Goal: Task Accomplishment & Management: Manage account settings

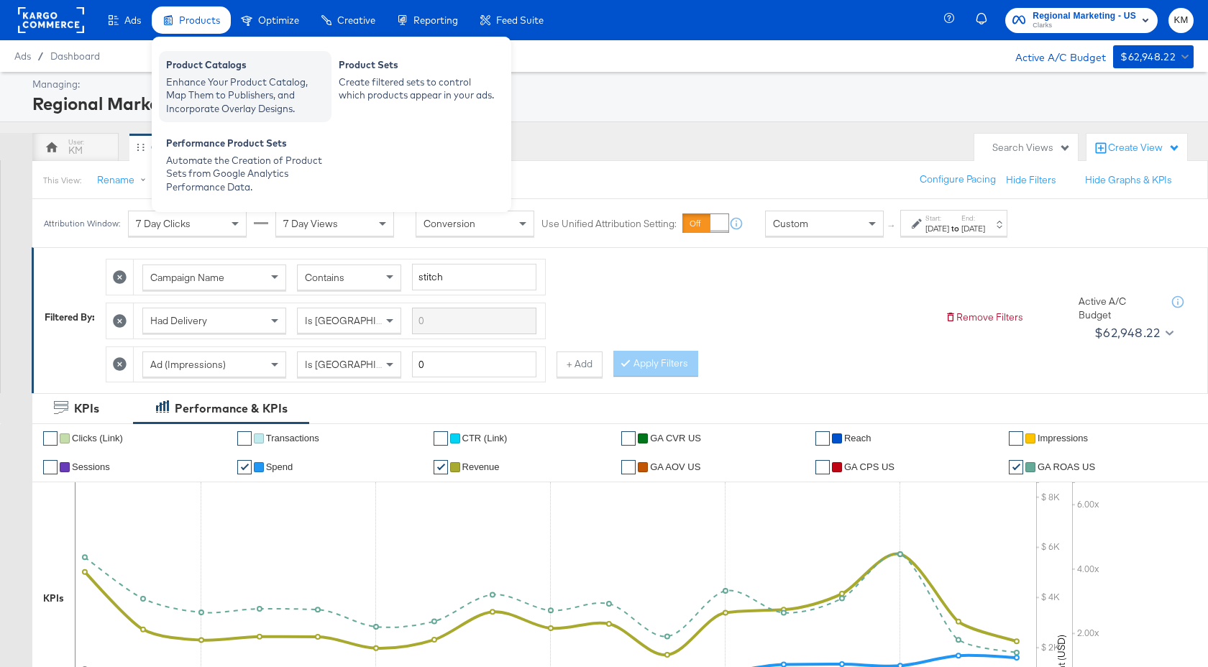
click at [216, 92] on div "Enhance Your Product Catalog, Map Them to Publishers, and Incorporate Overlay D…" at bounding box center [245, 95] width 158 height 40
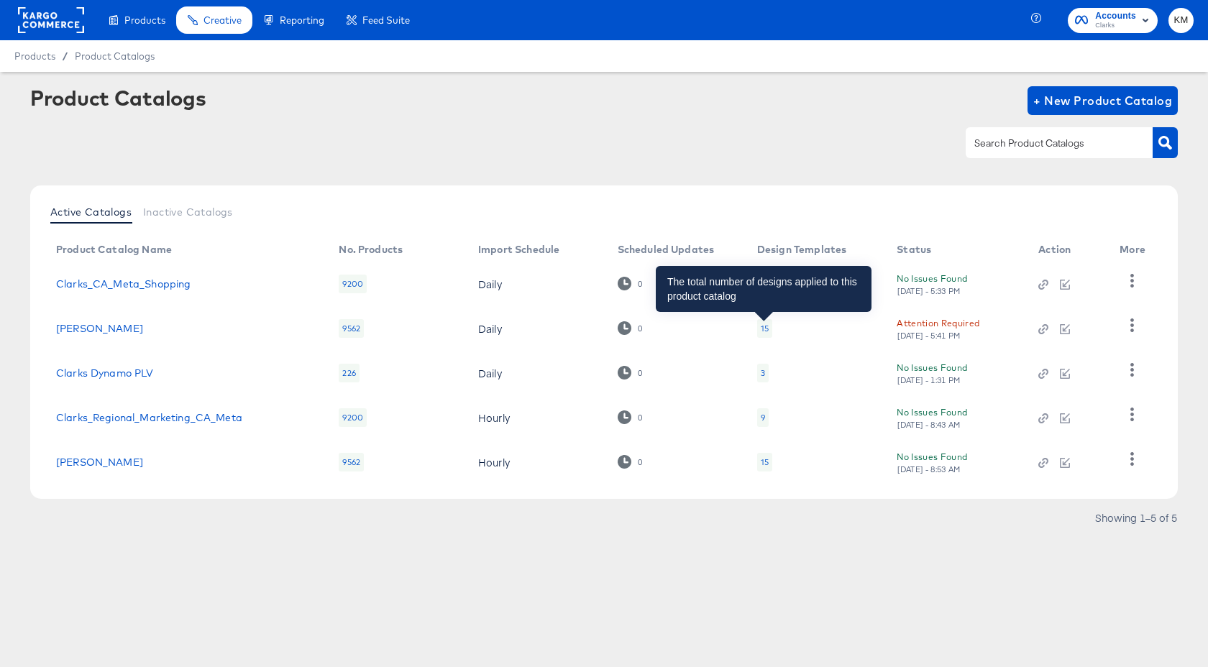
click at [761, 329] on div "15" at bounding box center [765, 329] width 8 height 12
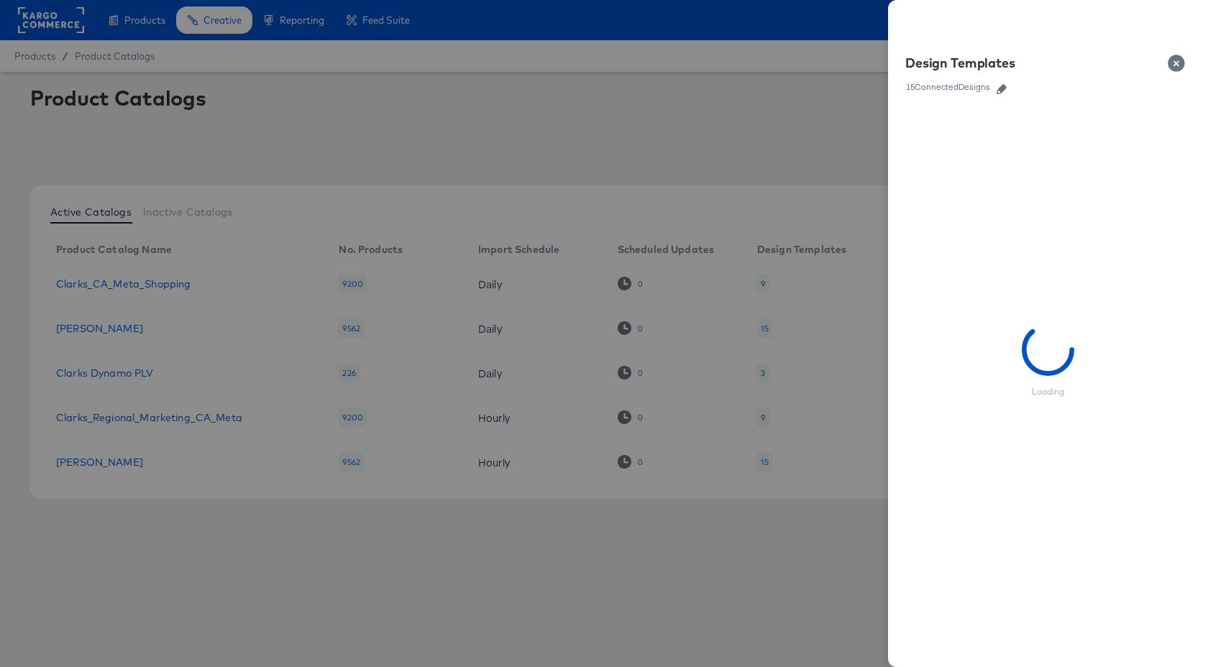
click at [1004, 89] on icon "button" at bounding box center [1002, 89] width 10 height 10
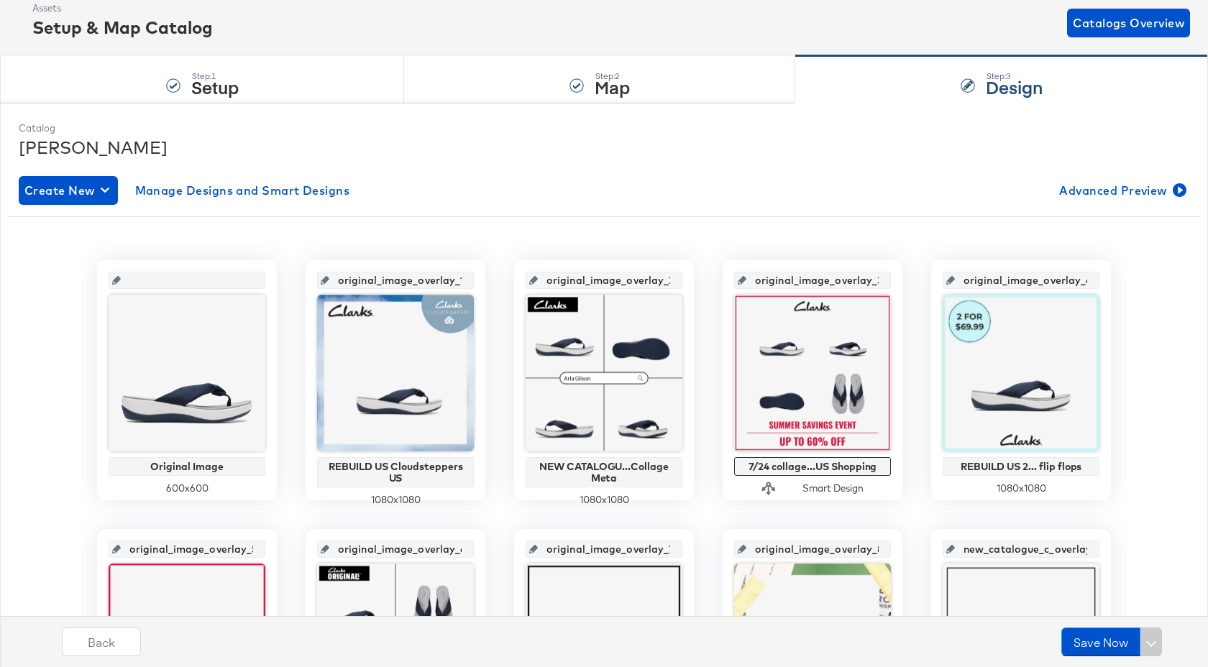
scroll to position [204, 0]
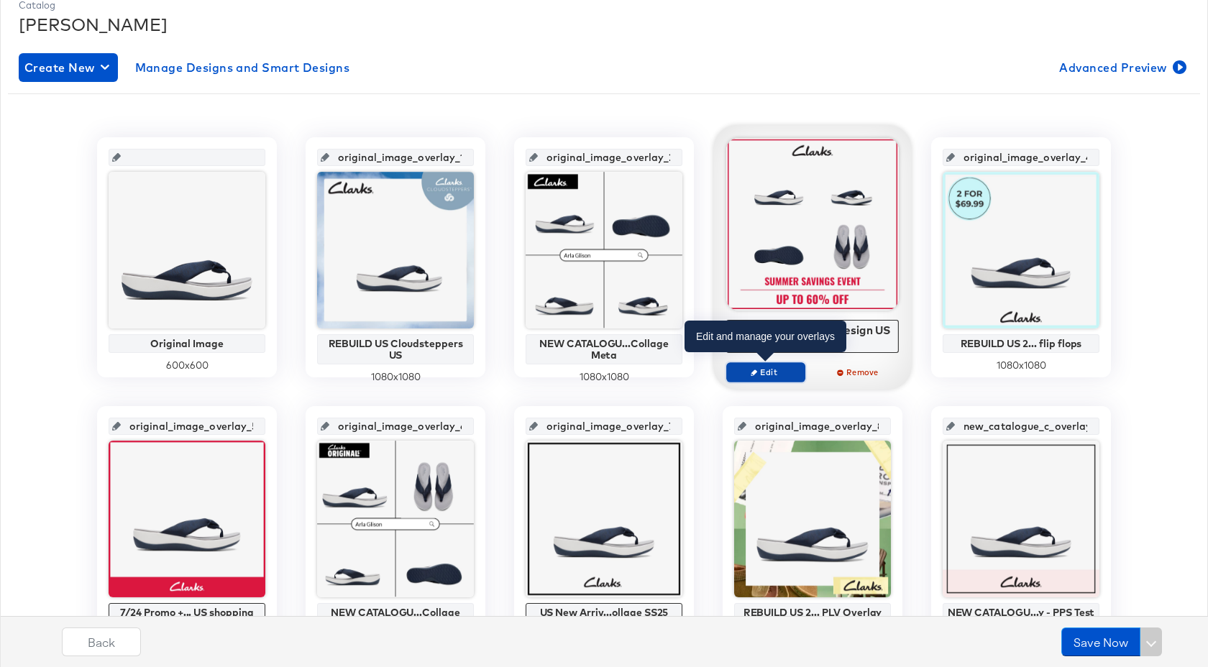
click at [784, 375] on span "Edit" at bounding box center [766, 372] width 66 height 11
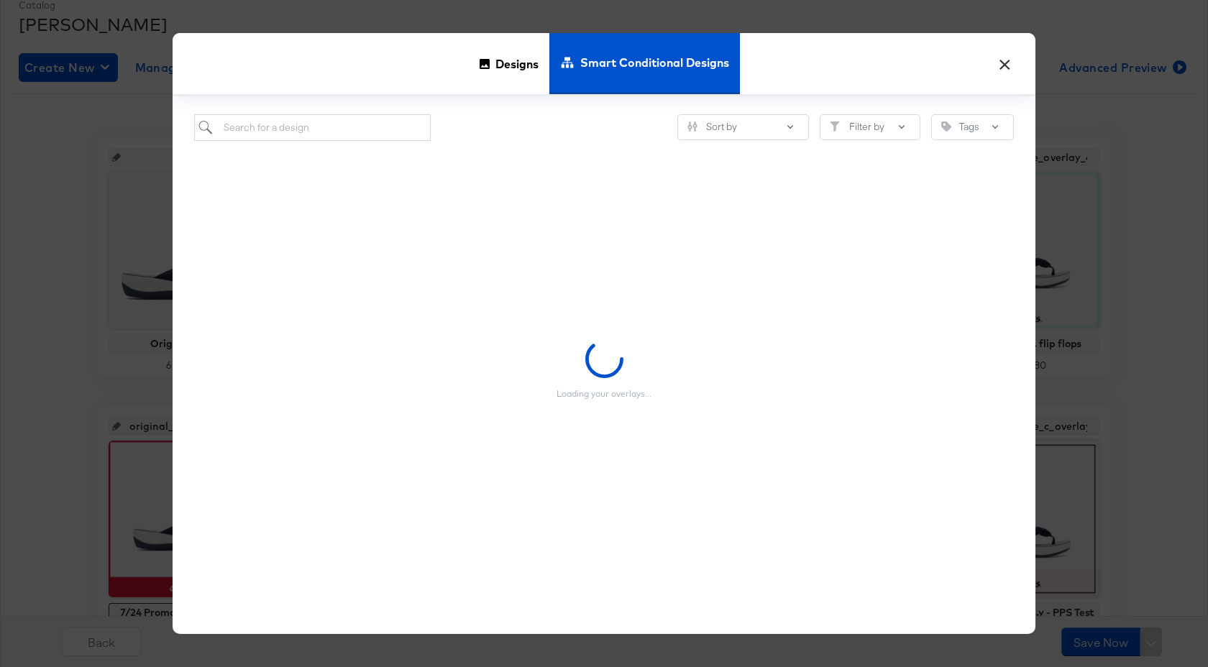
click at [1003, 66] on button "×" at bounding box center [1004, 60] width 26 height 26
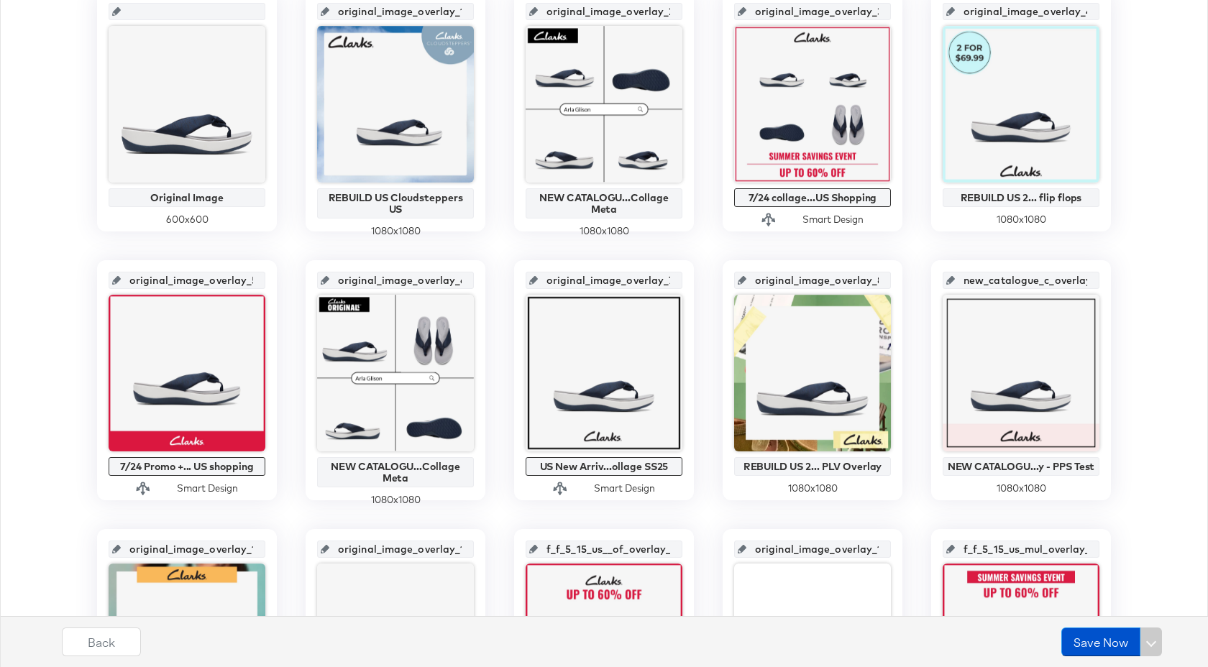
scroll to position [0, 0]
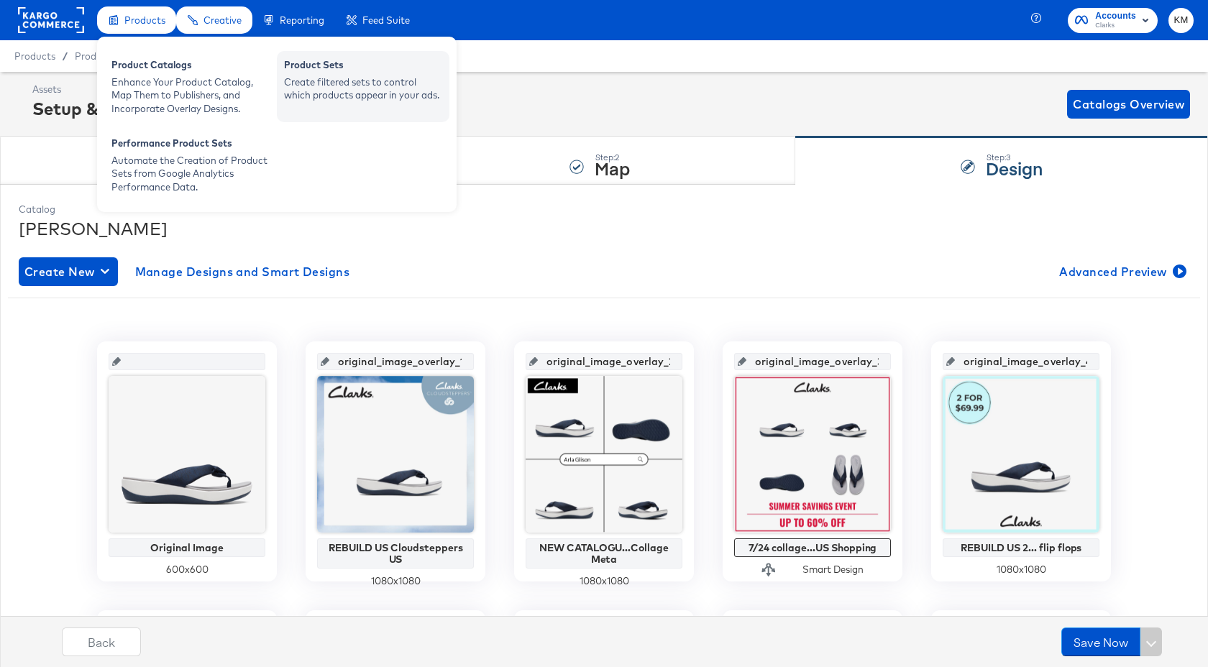
click at [291, 112] on div "Product Sets Create filtered sets to control which products appear in your ads." at bounding box center [363, 86] width 173 height 71
click at [342, 75] on div "Create filtered sets to control which products appear in your ads." at bounding box center [363, 88] width 158 height 27
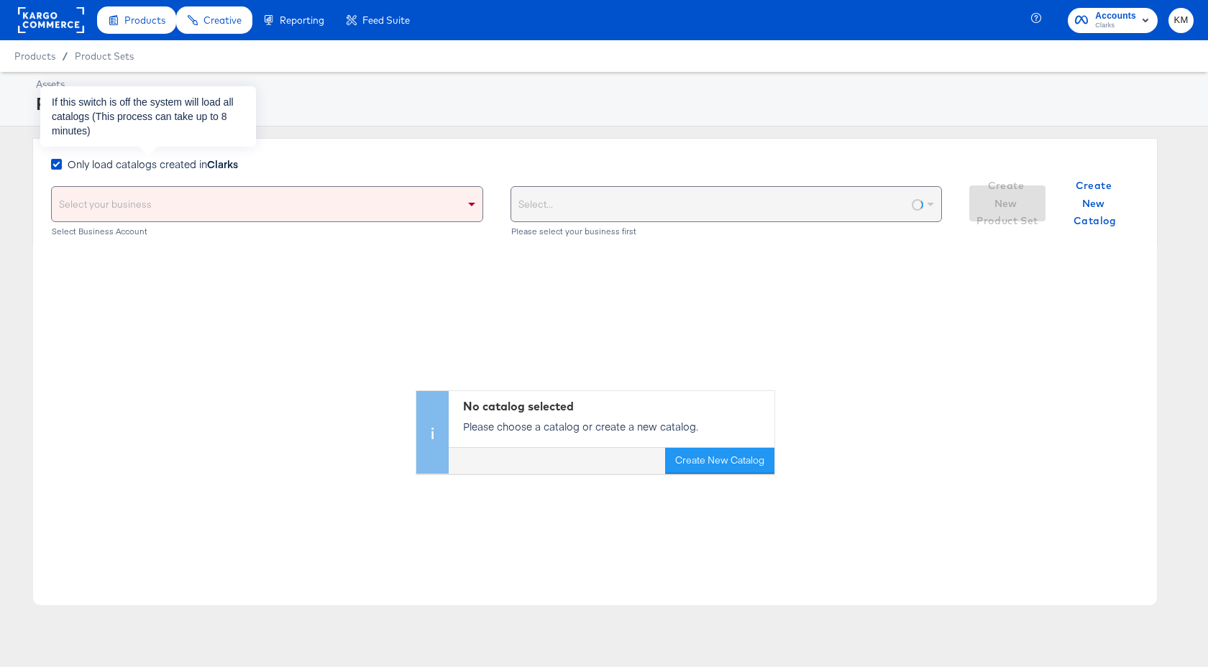
click at [164, 163] on span "Only load catalogs created in Clarks" at bounding box center [153, 164] width 170 height 14
click at [0, 0] on input "Only load catalogs created in Clarks" at bounding box center [0, 0] width 0 height 0
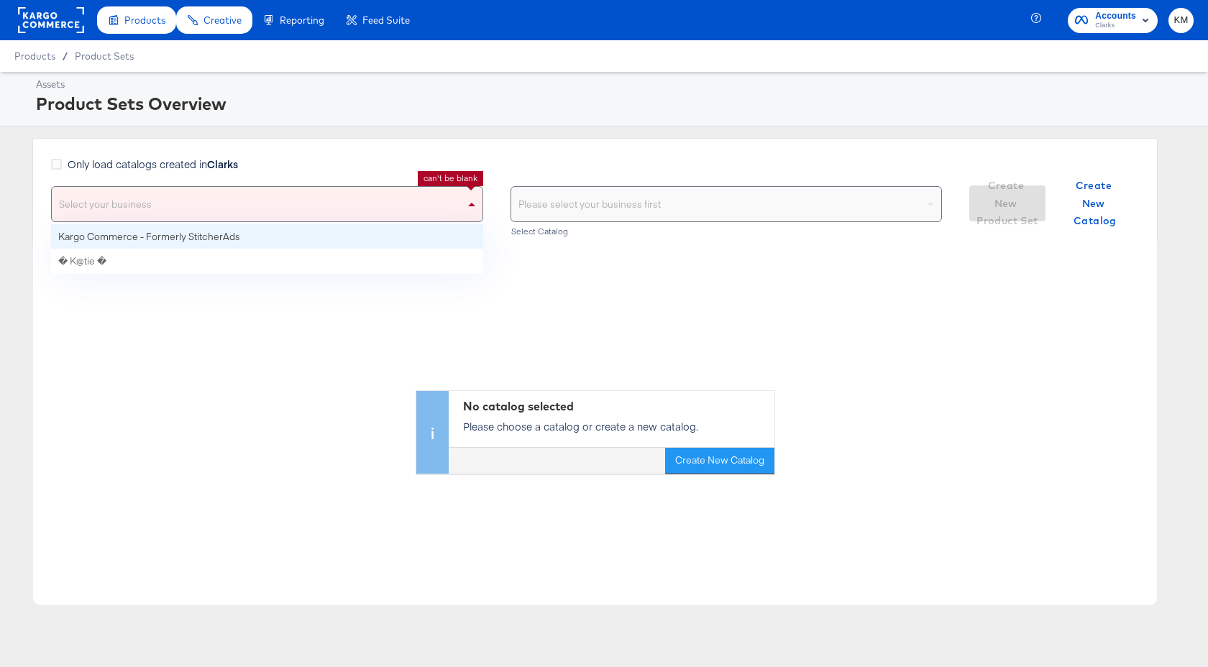
click at [189, 216] on div "Select your business" at bounding box center [267, 204] width 431 height 35
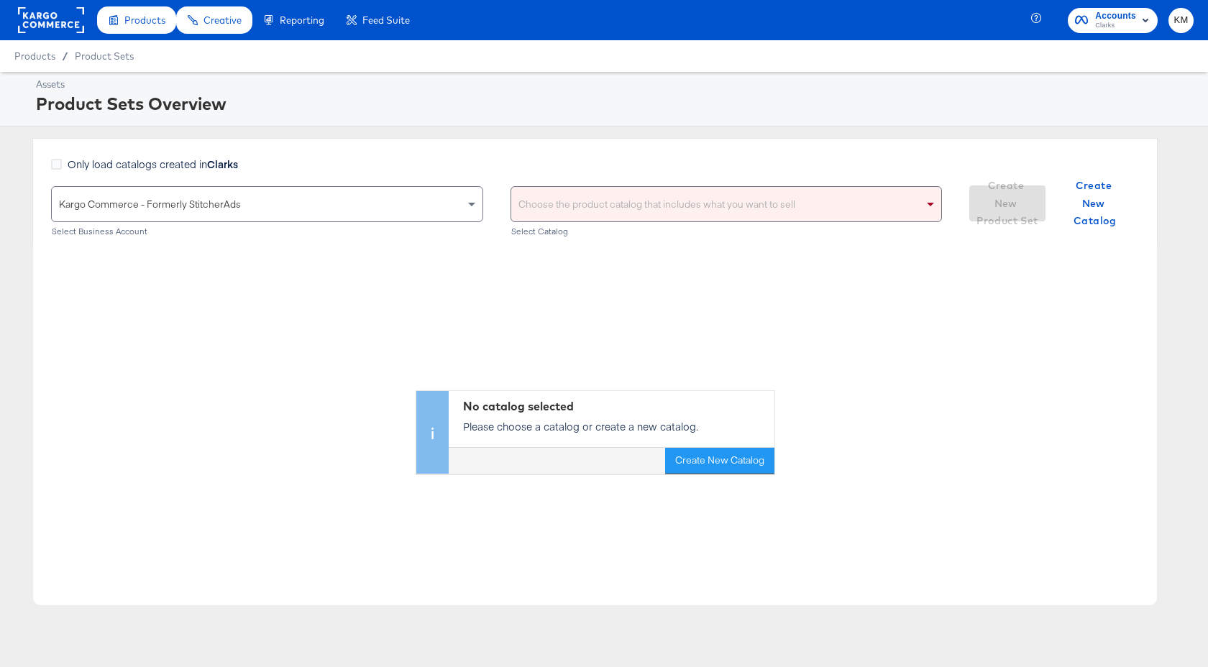
click at [599, 206] on div "Choose the product catalog that includes what you want to sell" at bounding box center [726, 204] width 431 height 35
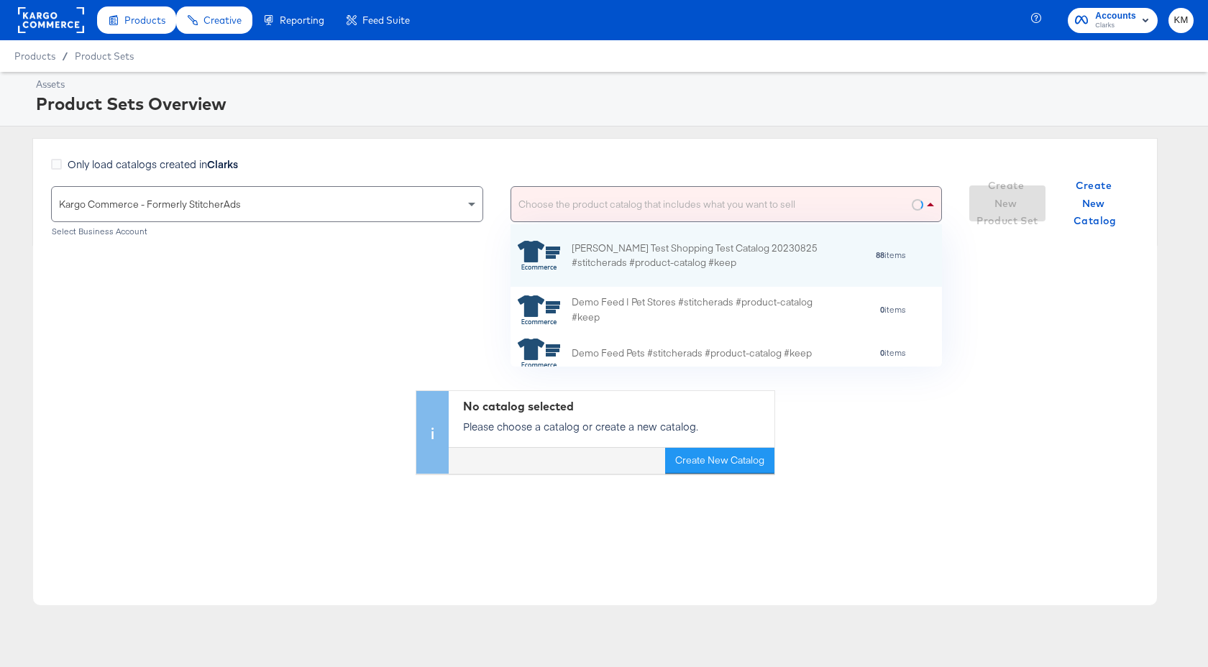
scroll to position [142, 431]
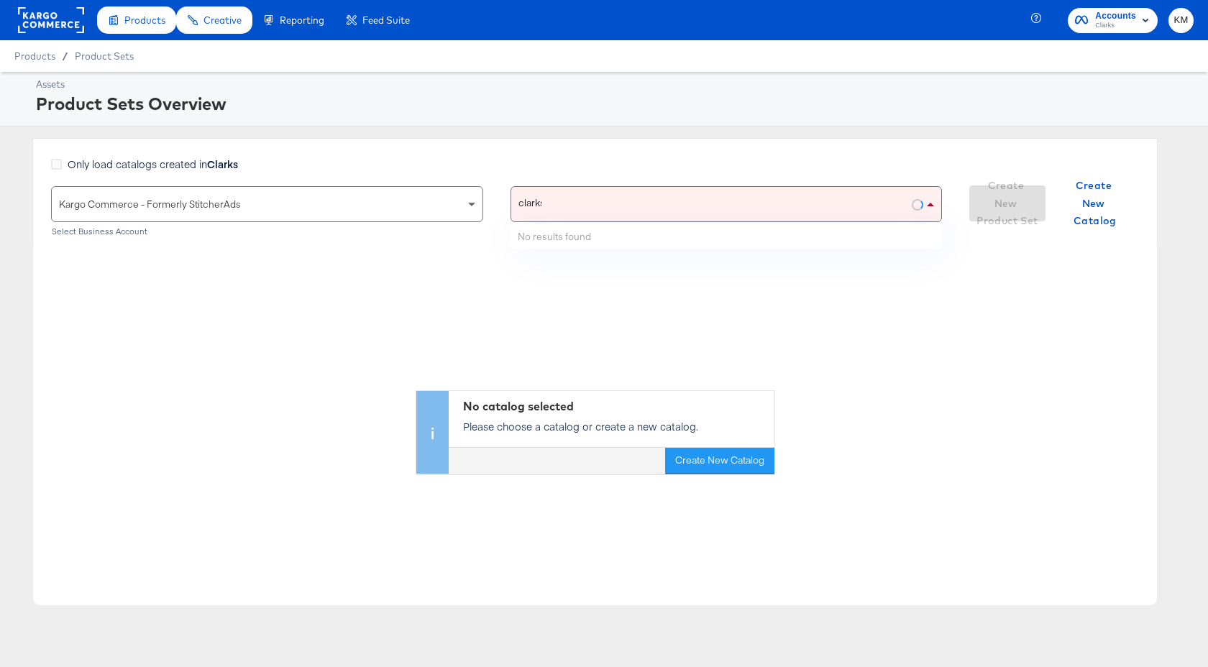
type input "clarks"
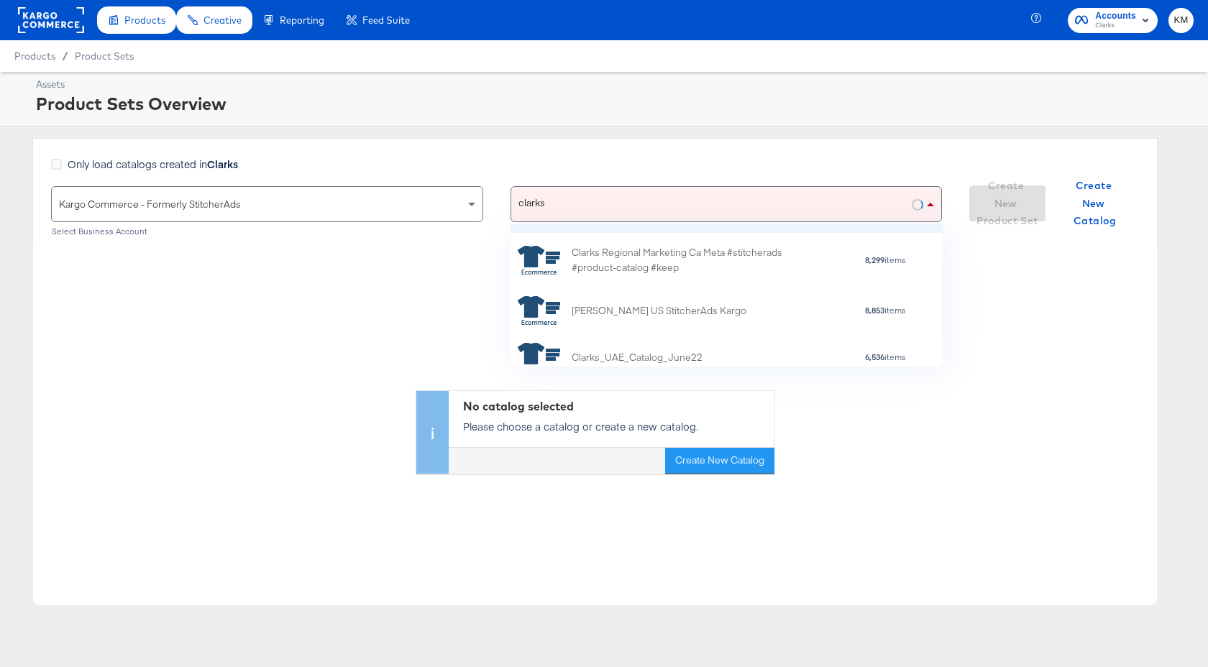
scroll to position [93, 0]
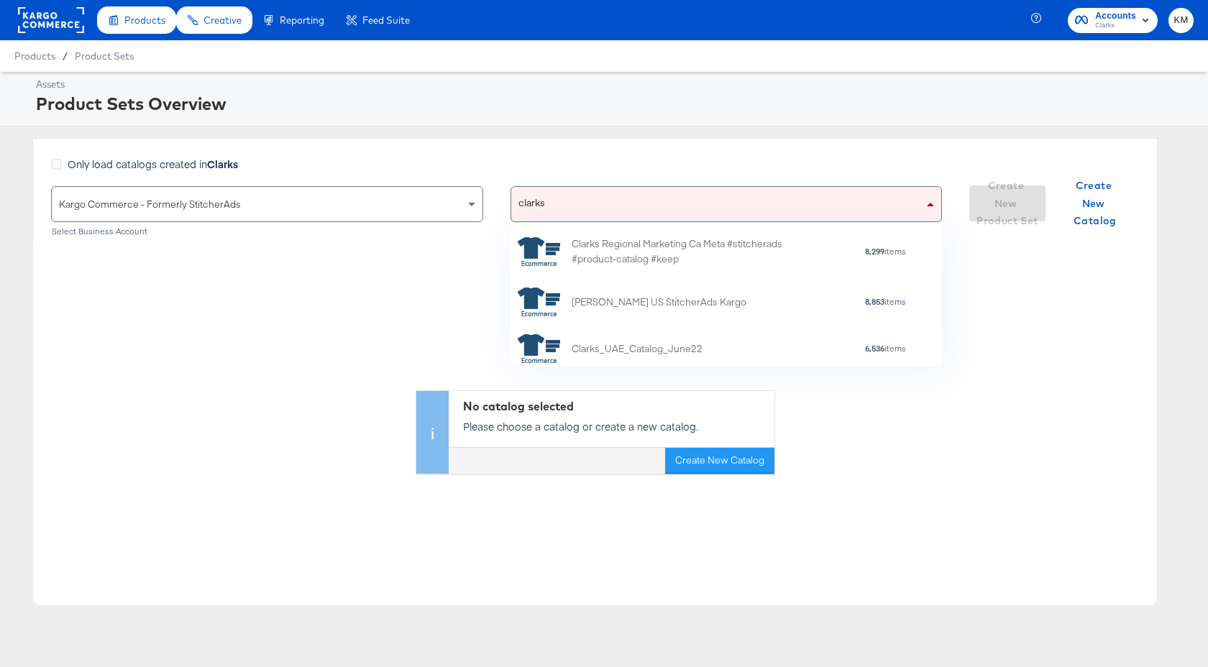
click at [592, 303] on div "[PERSON_NAME] US StitcherAds Kargo" at bounding box center [659, 302] width 175 height 15
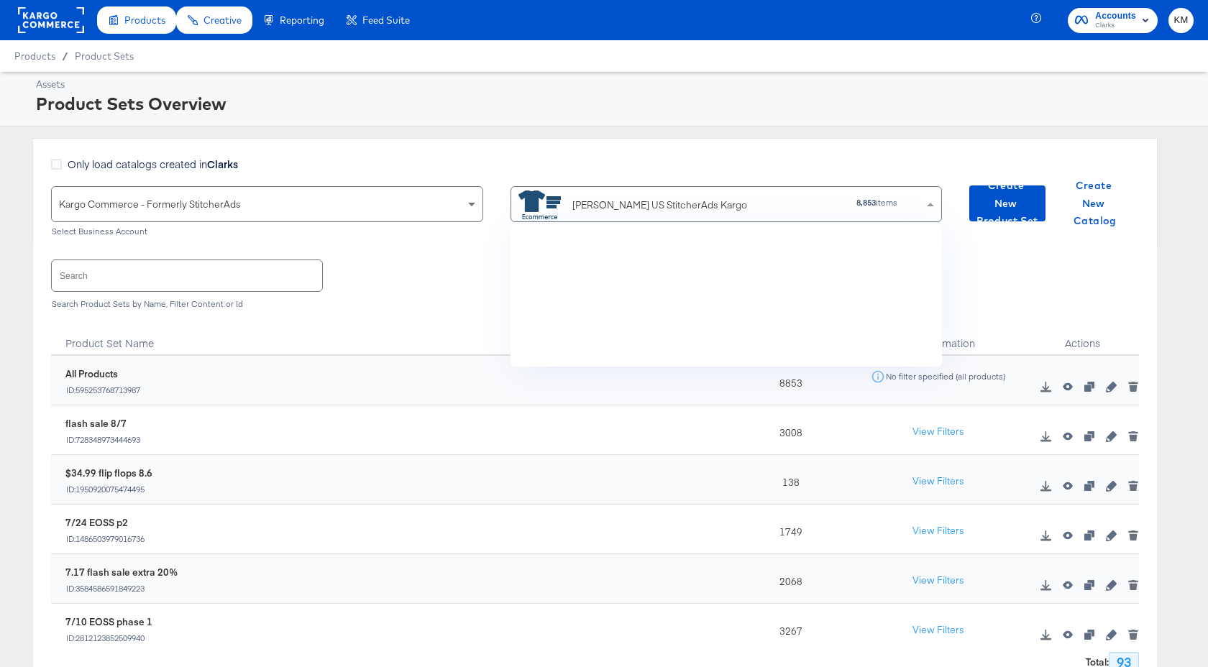
scroll to position [4389, 0]
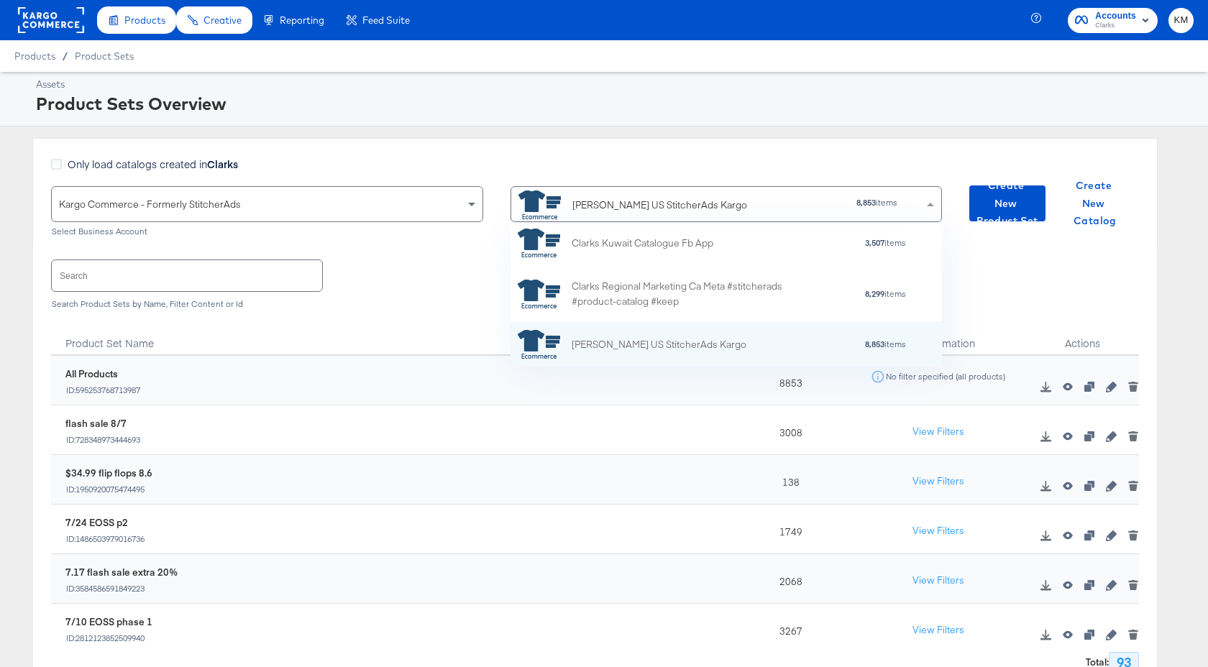
click at [306, 324] on div "Product Set Name" at bounding box center [391, 338] width 680 height 36
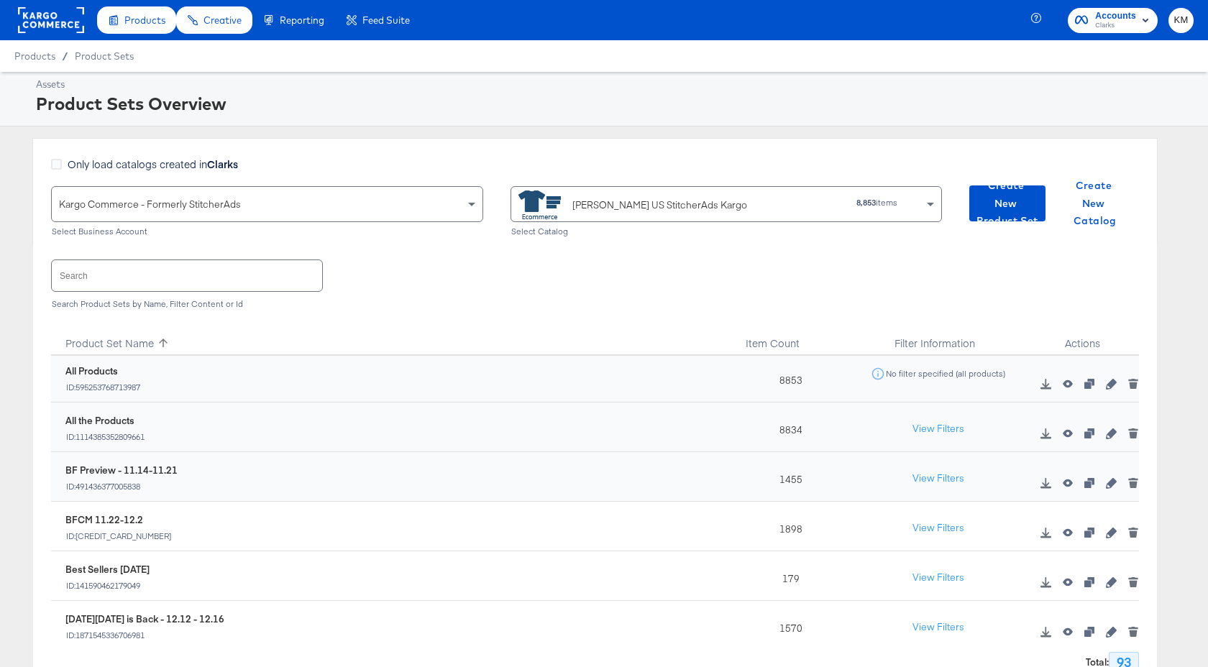
scroll to position [0, 0]
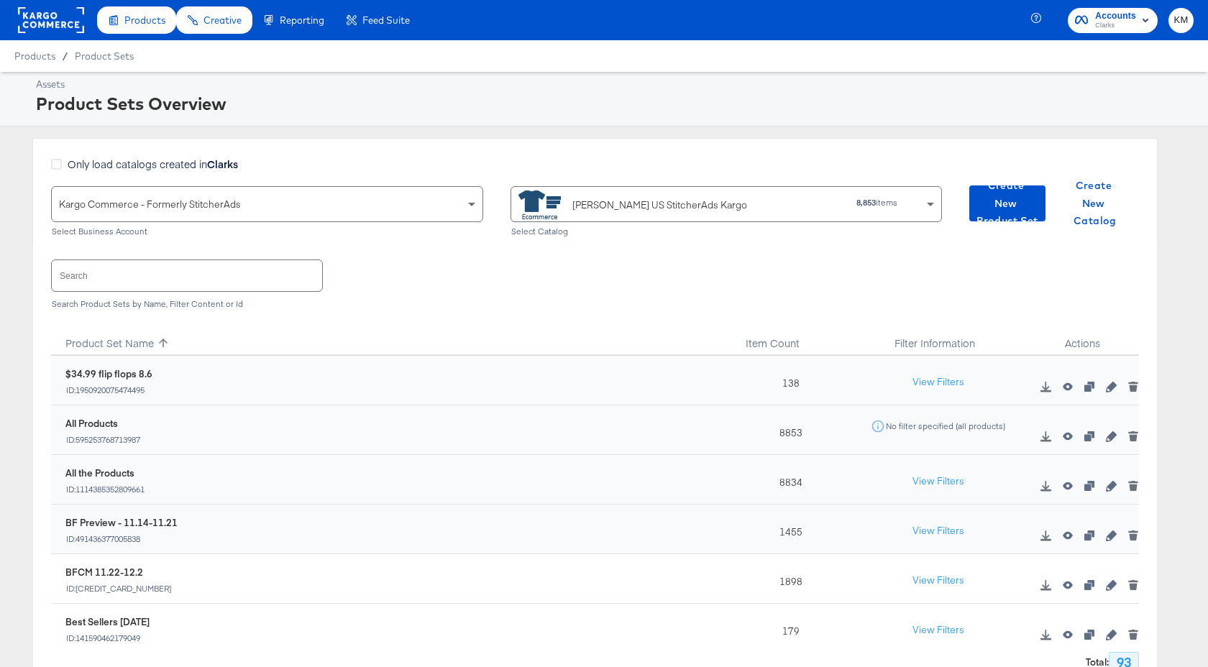
click at [160, 344] on icon at bounding box center [163, 342] width 13 height 13
click at [1112, 536] on icon "button" at bounding box center [1111, 536] width 10 height 10
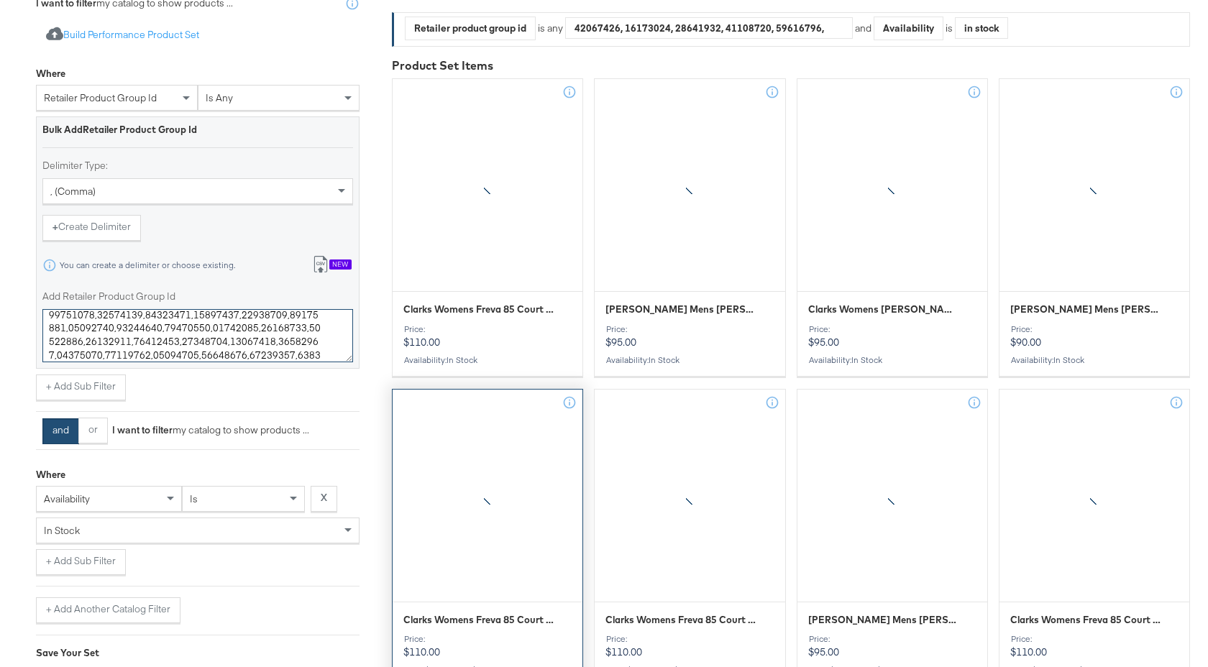
scroll to position [988, 0]
drag, startPoint x: 50, startPoint y: 323, endPoint x: 408, endPoint y: 416, distance: 370.7
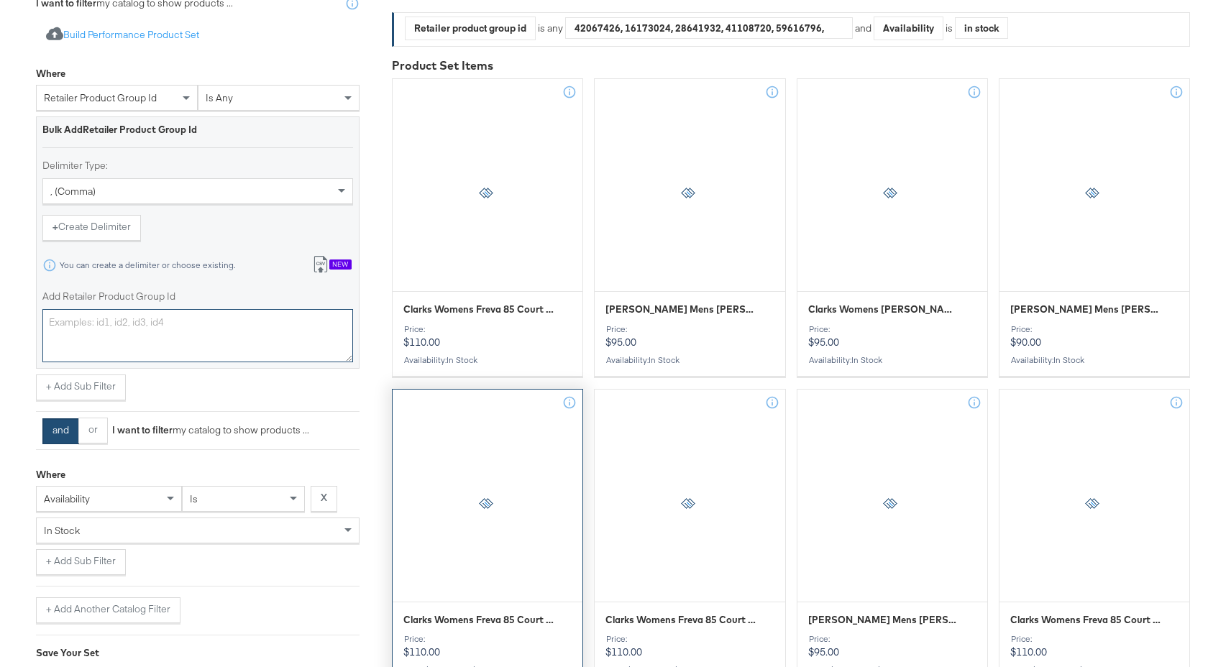
scroll to position [0, 0]
paste textarea "26180450,26180449,26179296,26179300,26181305,26181255,26181257,26177582,2618141…"
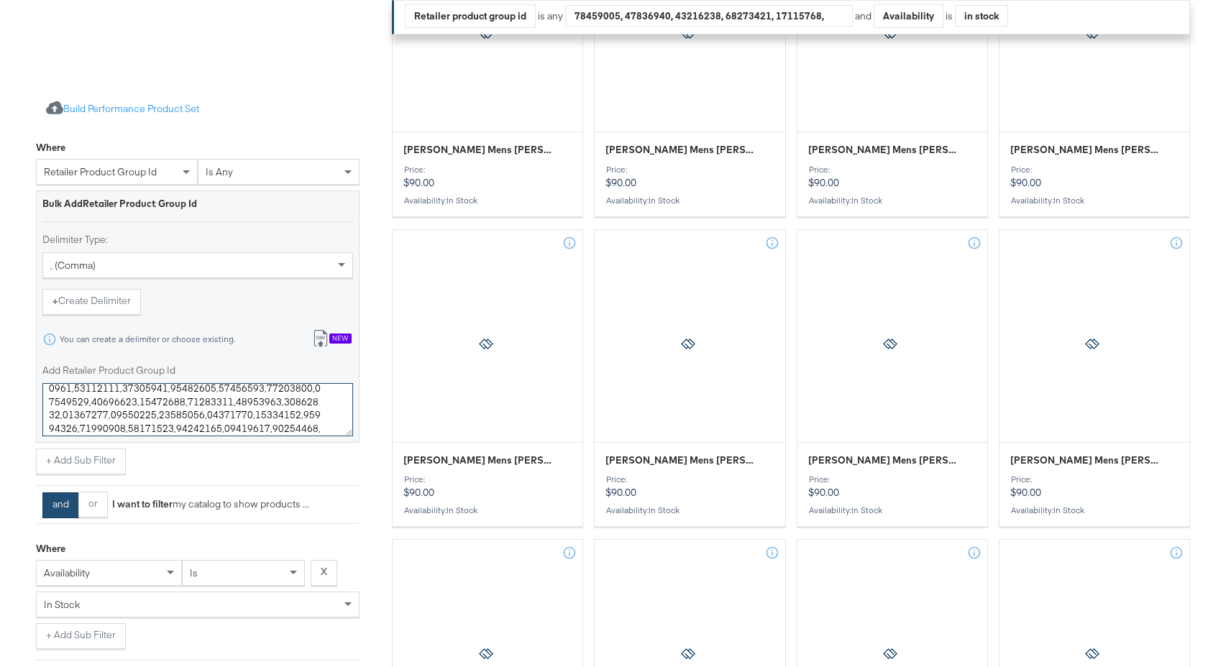
scroll to position [815, 0]
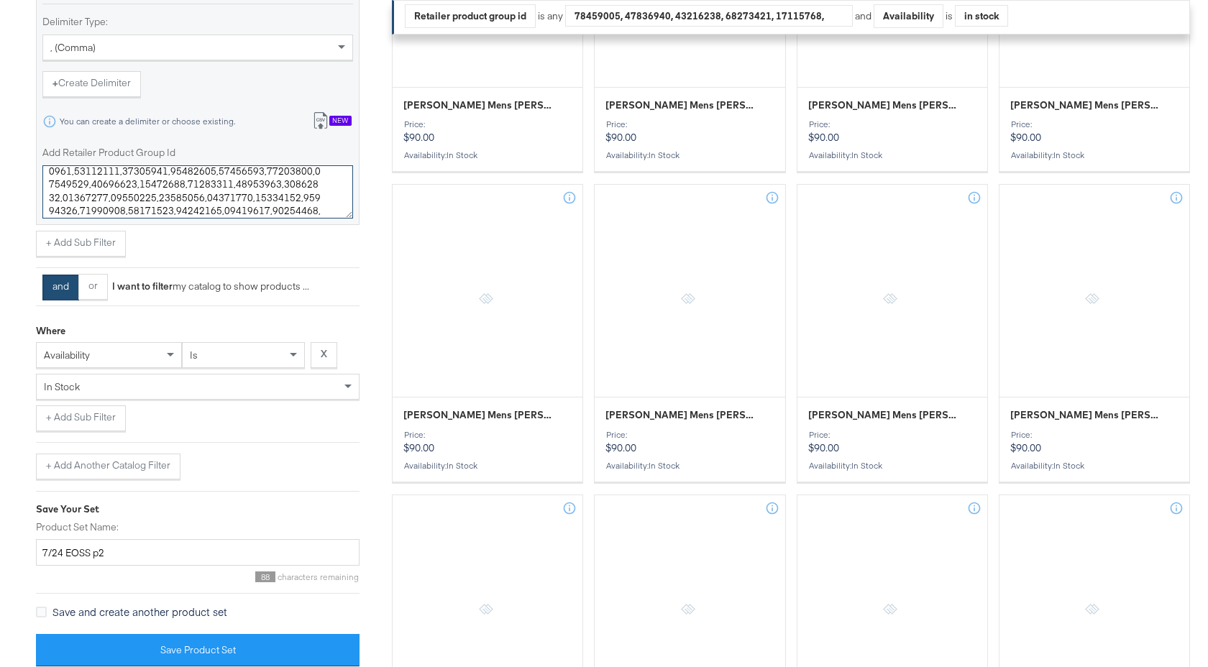
type textarea "26180450,26180449,26179296,26179300,26181305,26181255,26181257,26177582,2618141…"
drag, startPoint x: 63, startPoint y: 555, endPoint x: 19, endPoint y: 555, distance: 43.9
click at [19, 555] on div "Select Business & Catalog Kargo Commerce - Formerly StitcherAds Select Business…" at bounding box center [604, 571] width 1208 height 2481
click at [105, 558] on input "8/14 EOSS p2" at bounding box center [198, 553] width 324 height 27
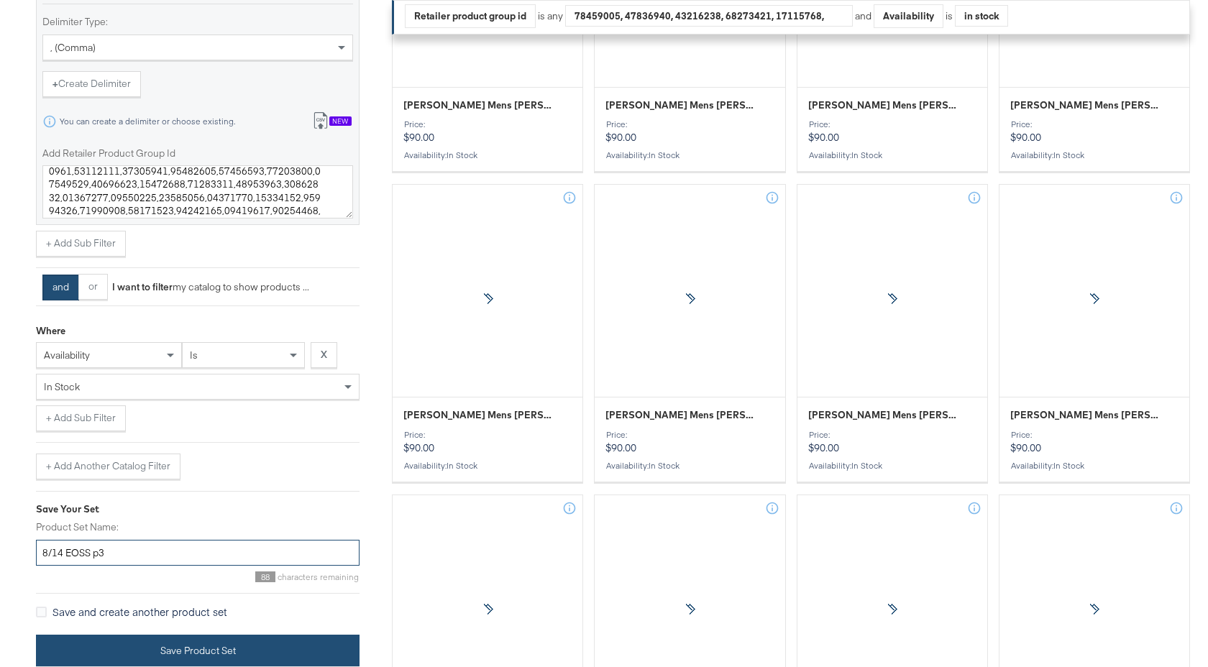
type input "8/14 EOSS p3"
click at [214, 657] on button "Save Product Set" at bounding box center [198, 651] width 324 height 32
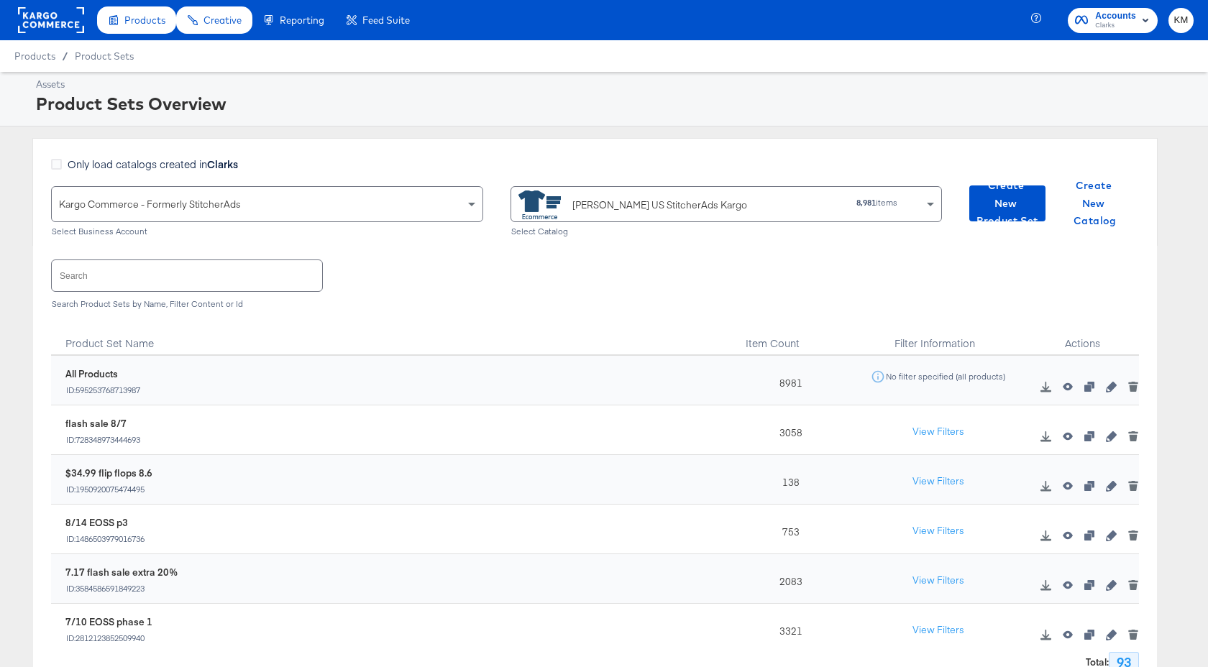
click at [610, 199] on div "[PERSON_NAME] US StitcherAds Kargo" at bounding box center [659, 205] width 175 height 15
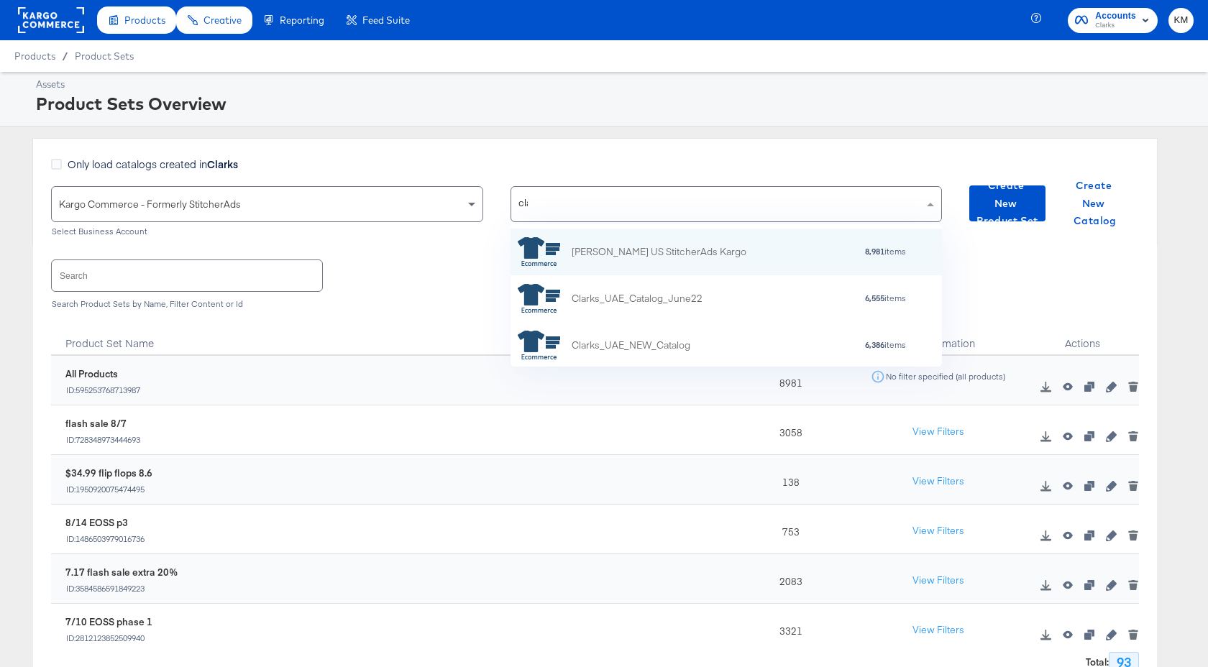
scroll to position [145, 0]
type input "[PERSON_NAME]"
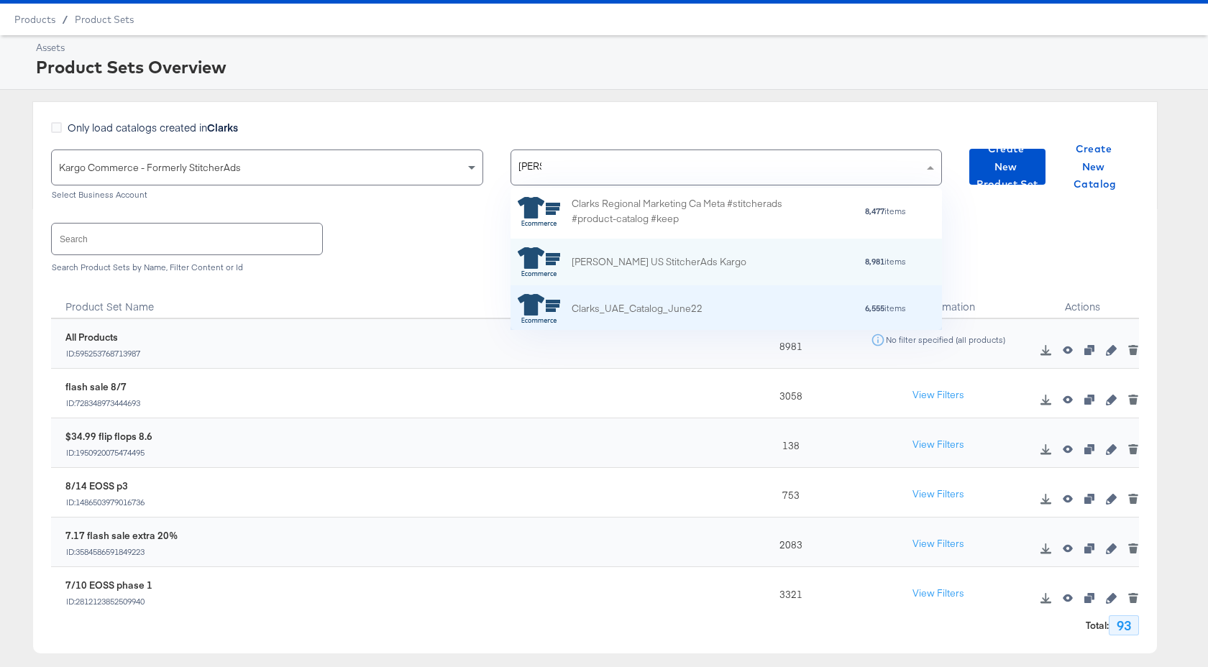
scroll to position [76, 0]
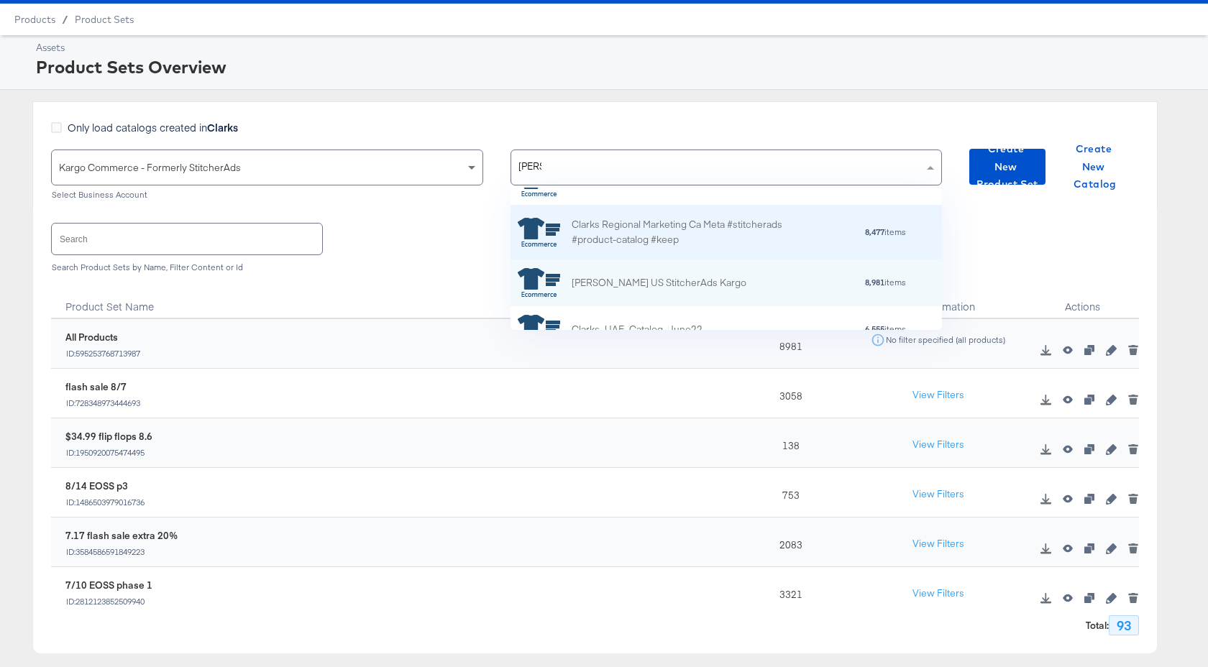
click at [655, 240] on div "Clarks Regional Marketing Ca Meta #stitcherads #product-catalog #keep" at bounding box center [698, 232] width 252 height 30
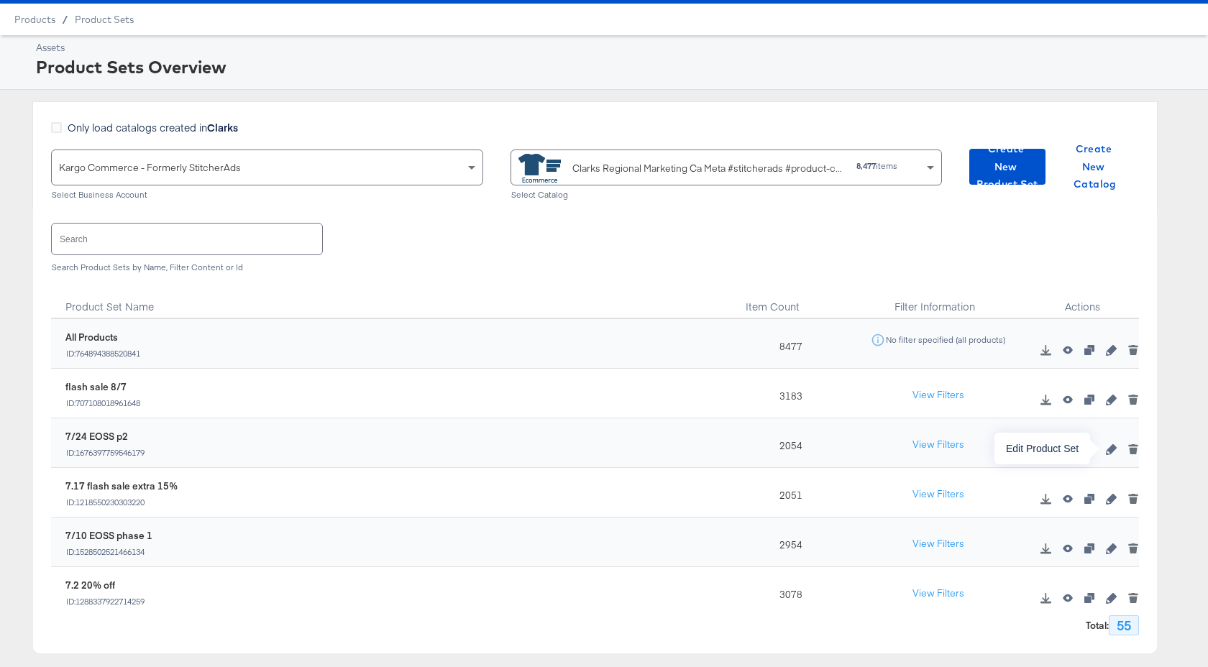
click at [1112, 452] on icon "button" at bounding box center [1111, 449] width 10 height 10
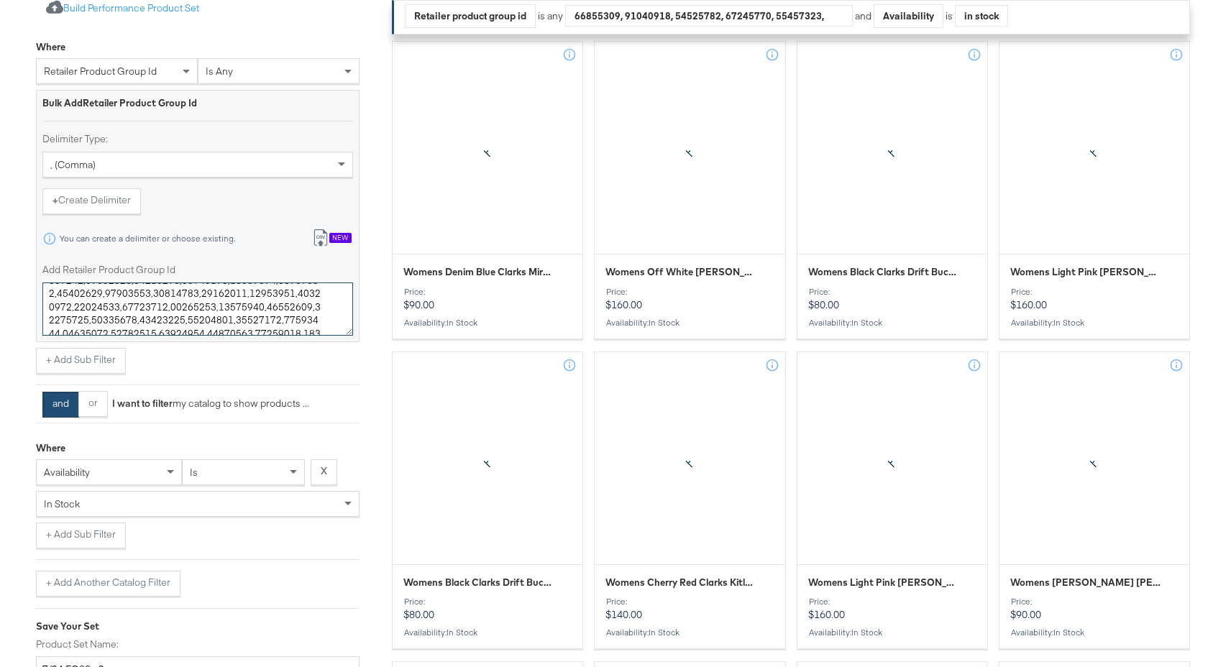
scroll to position [935, 0]
drag, startPoint x: 47, startPoint y: 298, endPoint x: 334, endPoint y: 377, distance: 297.6
click at [334, 377] on div "Where retailer product group id is any Bulk Add Retailer Product Group Id Delim…" at bounding box center [198, 314] width 324 height 563
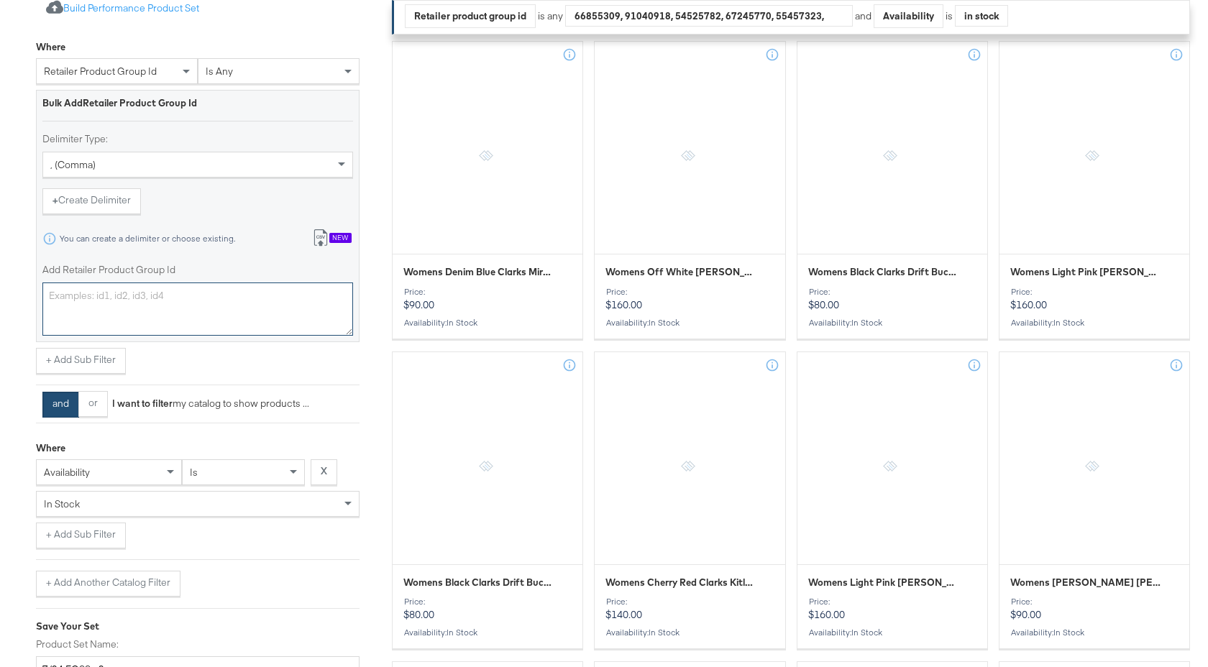
scroll to position [0, 0]
paste textarea "26180450,26180449,26179296,26179300,26181305,26181255,26181257,26177582,2618141…"
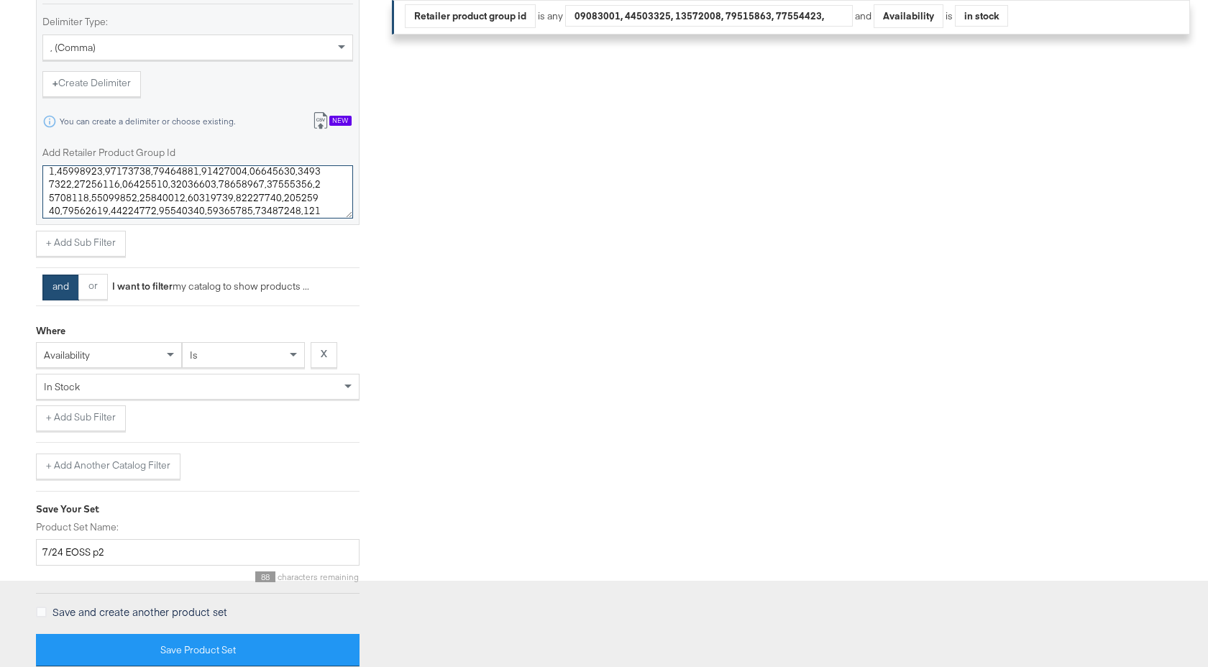
scroll to position [460, 0]
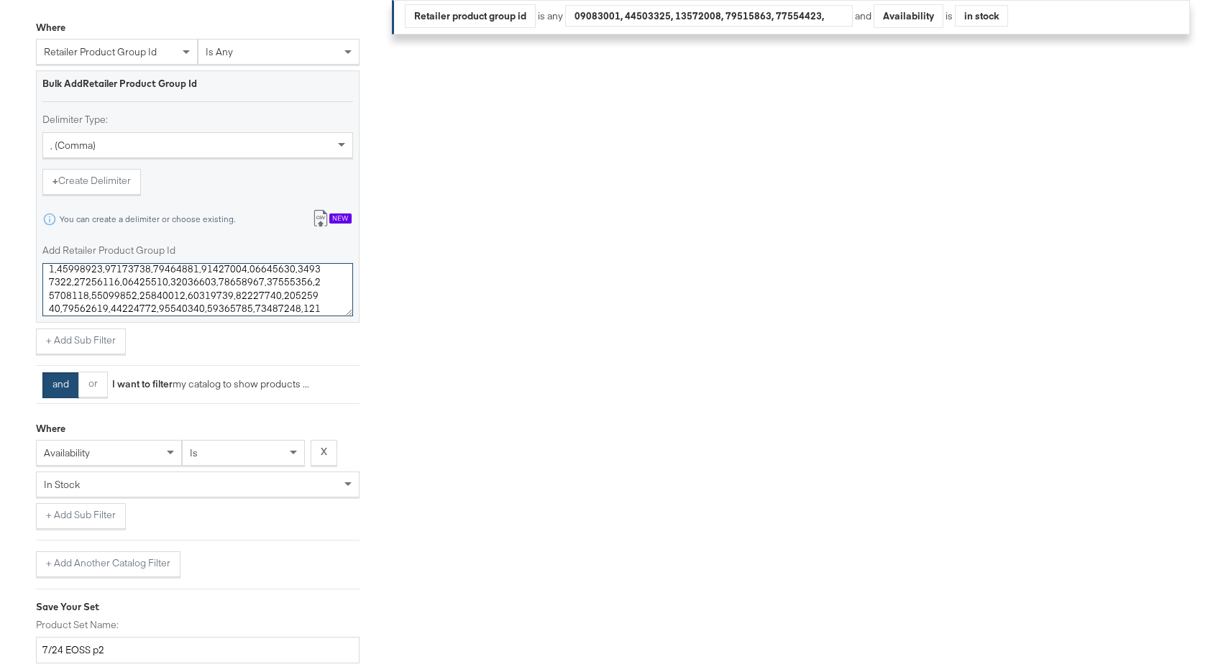
type textarea "26180450,26180449,26179296,26179300,26181305,26181255,26181257,26177582,2618141…"
drag, startPoint x: 122, startPoint y: 551, endPoint x: 41, endPoint y: 551, distance: 80.5
click at [41, 551] on button "+ Add Another Catalog Filter" at bounding box center [108, 564] width 145 height 26
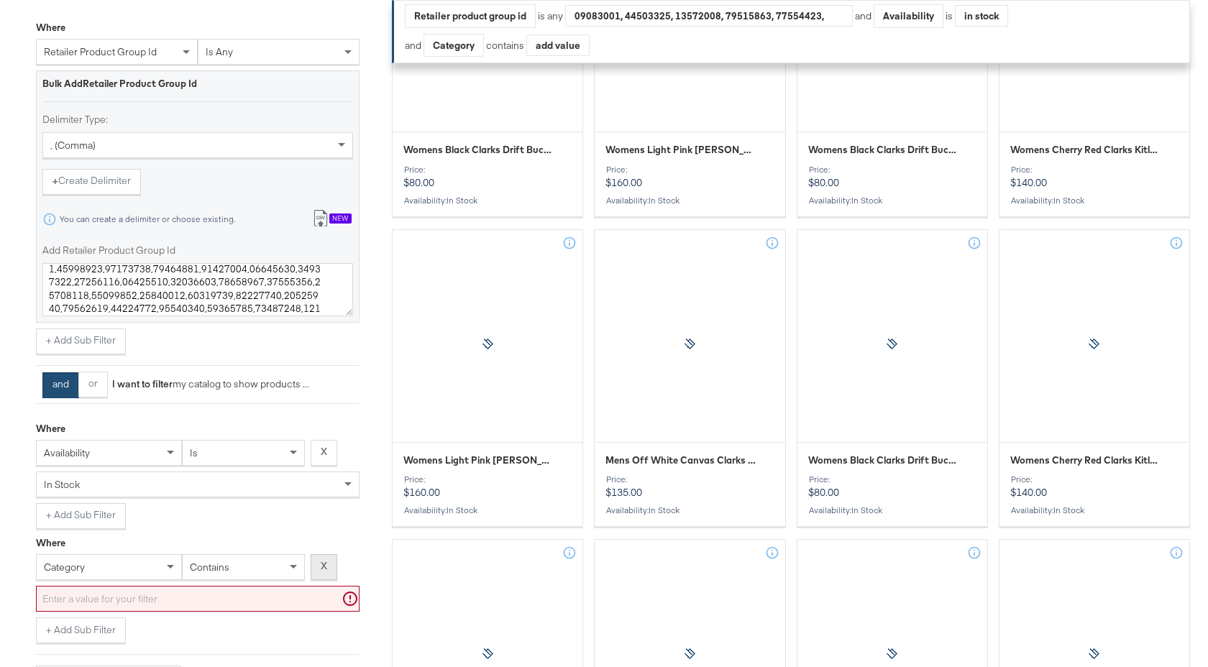
click at [322, 569] on strong "X" at bounding box center [324, 566] width 6 height 14
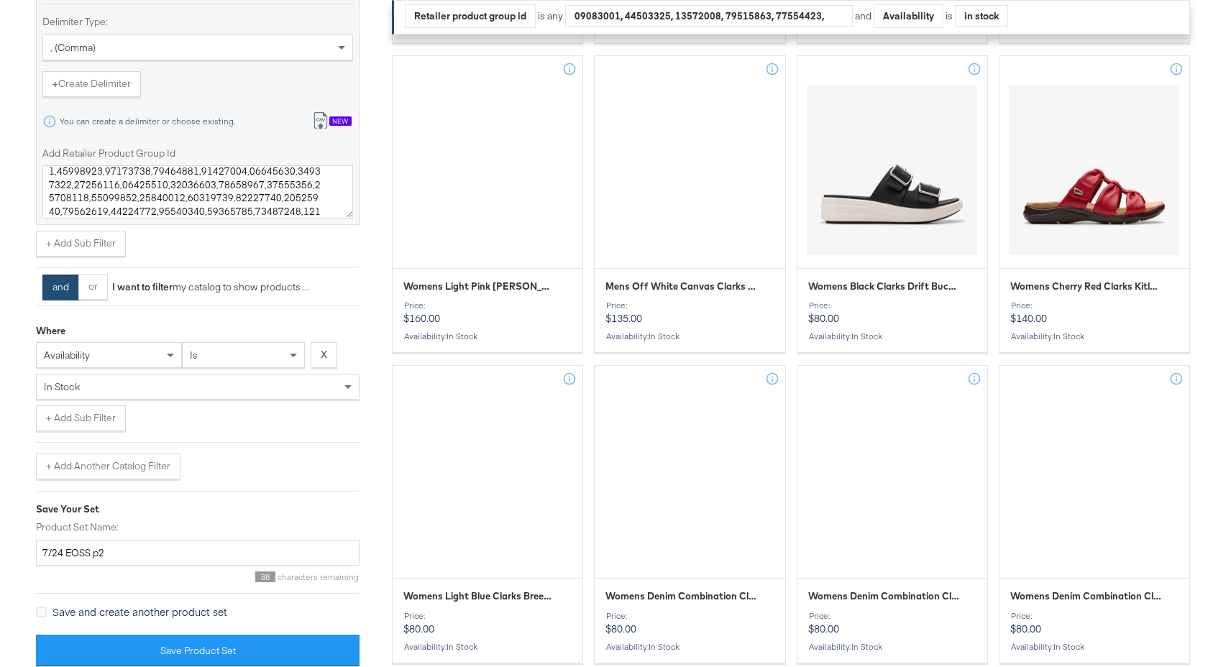
scroll to position [844, 0]
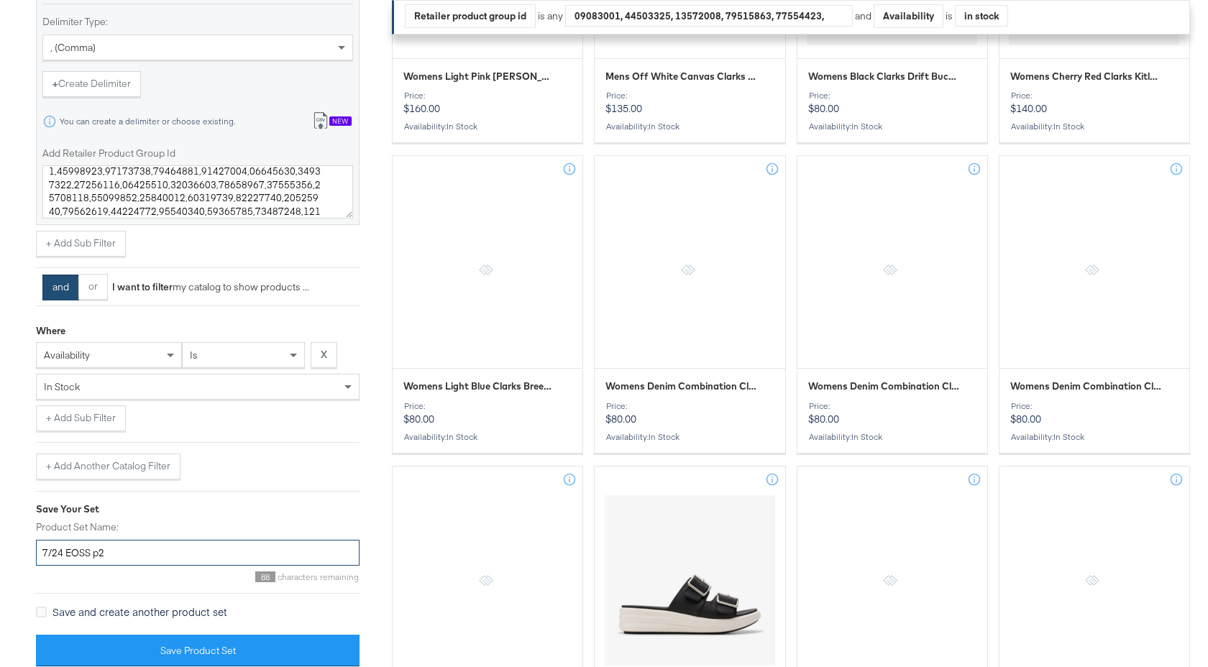
drag, startPoint x: 64, startPoint y: 554, endPoint x: 21, endPoint y: 554, distance: 43.1
click at [21, 554] on div "Select Business & Catalog Kargo Commerce - Formerly StitcherAds Select Business…" at bounding box center [604, 543] width 1208 height 2481
click at [104, 559] on input "8/14 EOSS p2" at bounding box center [198, 553] width 324 height 27
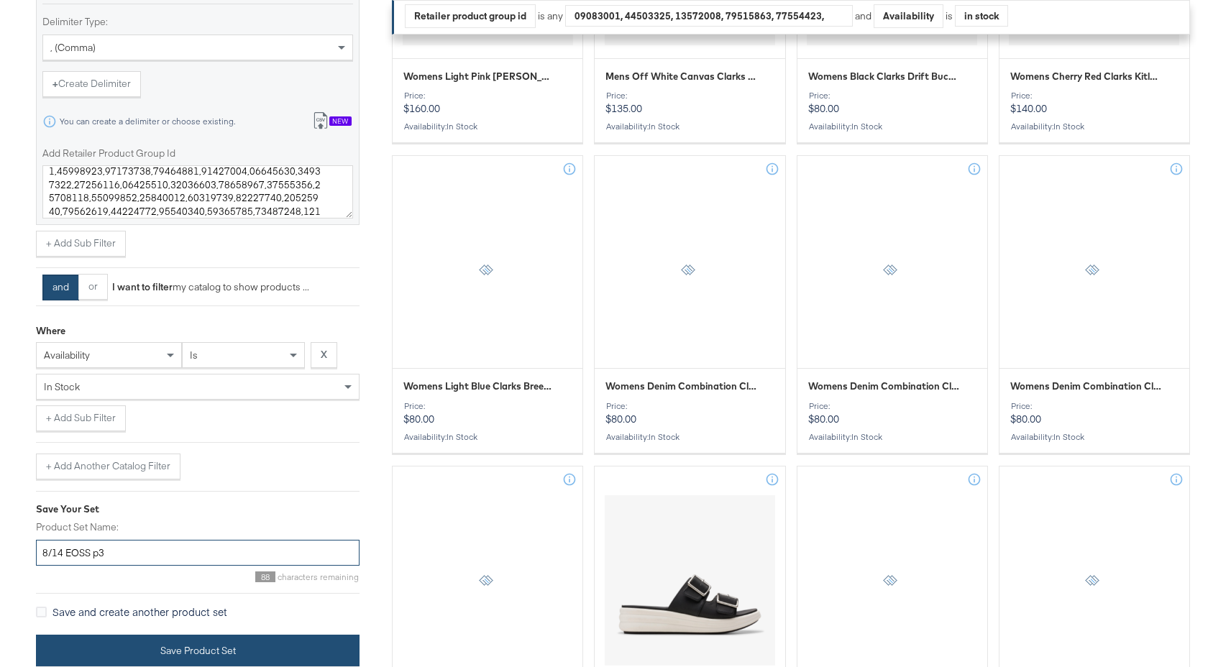
type input "8/14 EOSS p3"
click at [206, 649] on button "Save Product Set" at bounding box center [198, 651] width 324 height 32
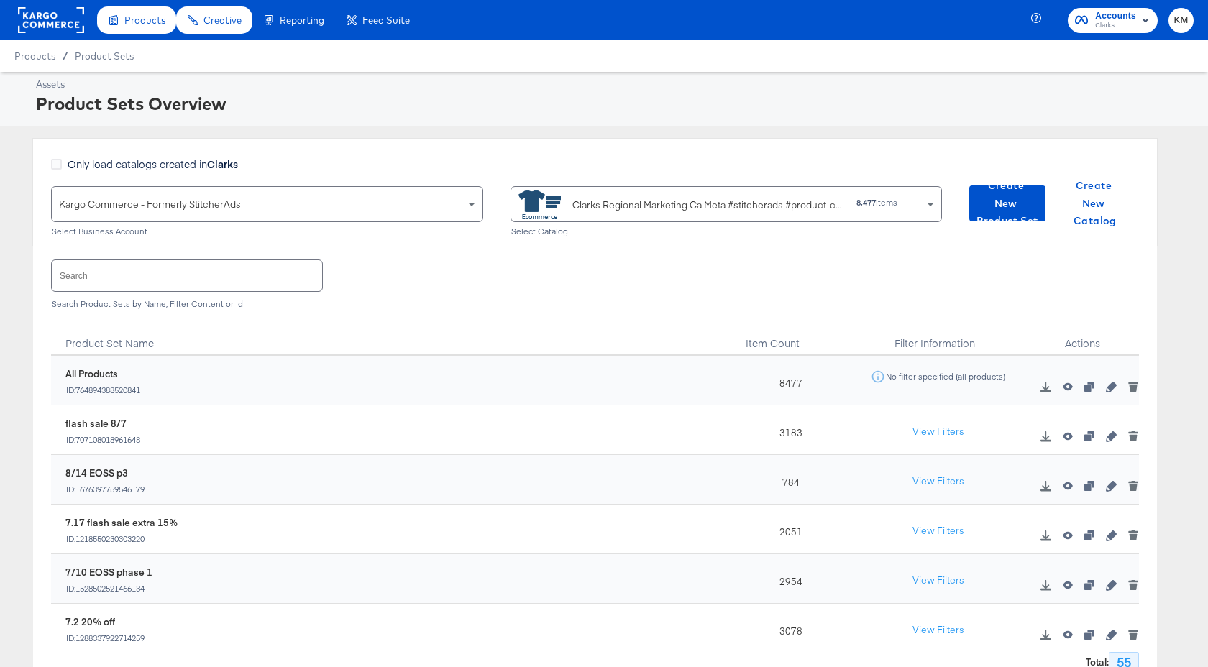
click at [1127, 20] on span "Clarks" at bounding box center [1115, 26] width 41 height 12
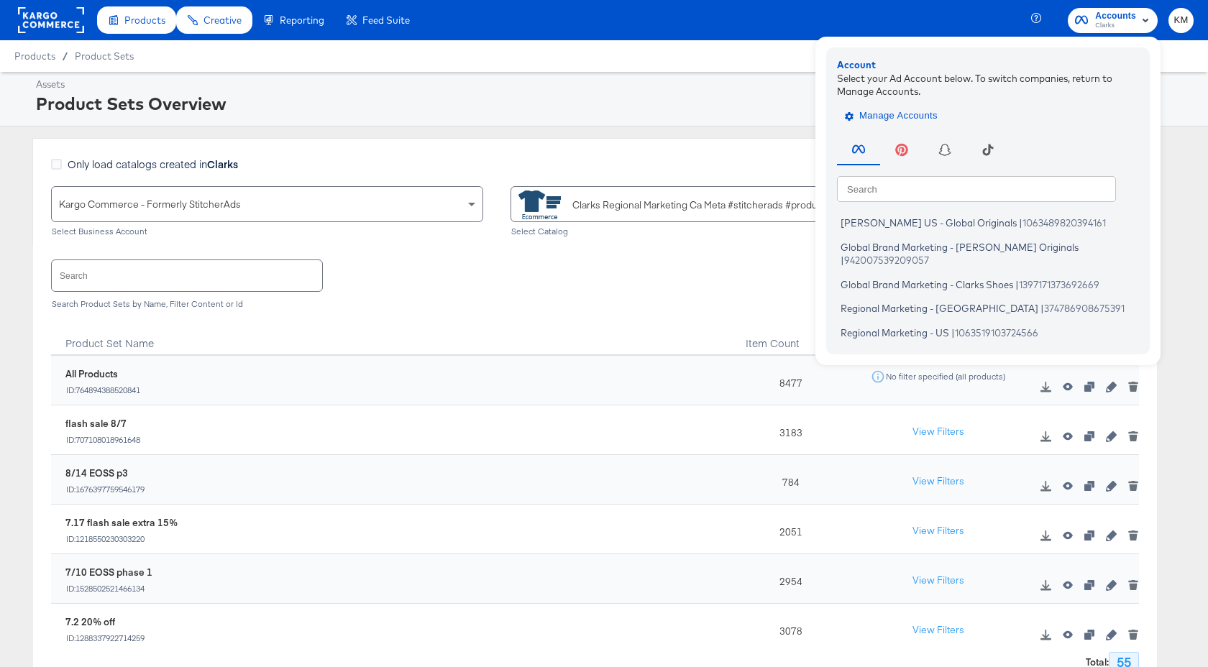
click at [910, 116] on span "Manage Accounts" at bounding box center [893, 116] width 90 height 17
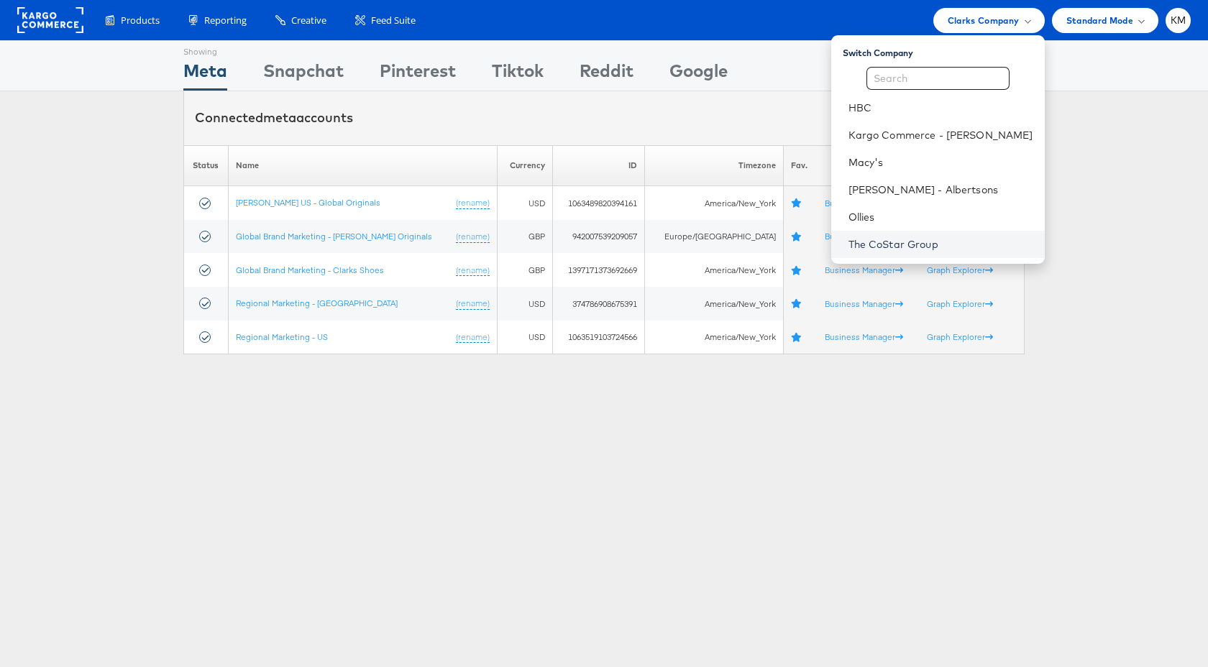
click at [906, 244] on link "The CoStar Group" at bounding box center [940, 244] width 185 height 14
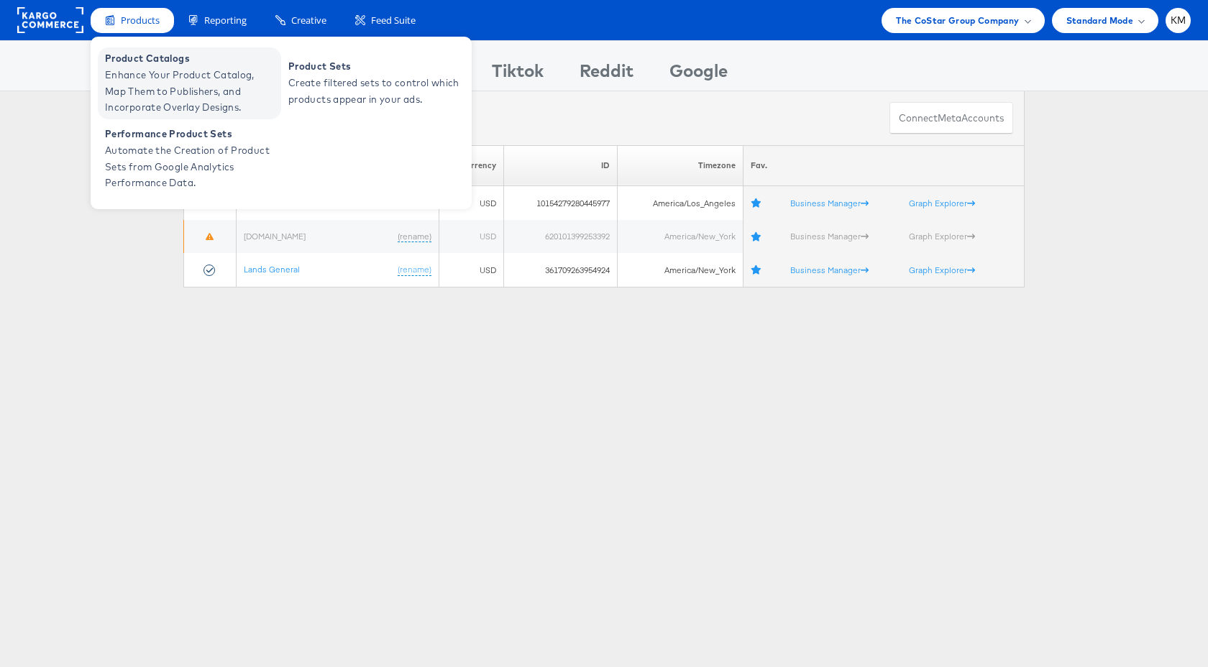
click at [157, 65] on span "Product Catalogs" at bounding box center [191, 58] width 173 height 17
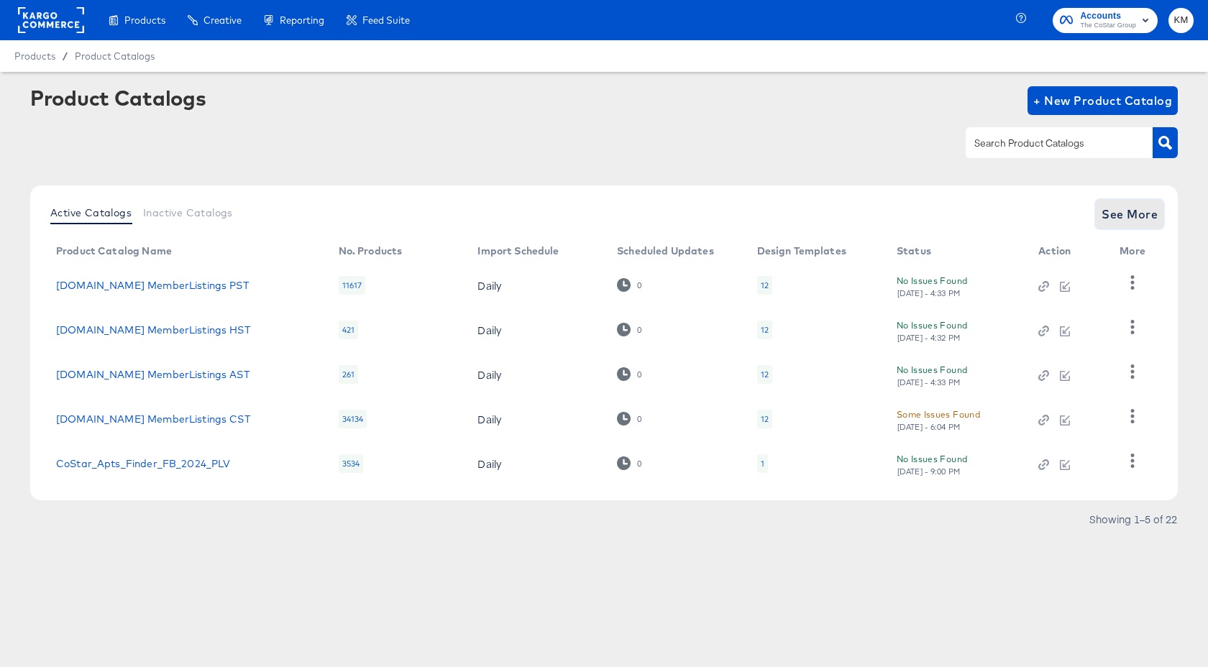
click at [1139, 217] on span "See More" at bounding box center [1129, 214] width 56 height 20
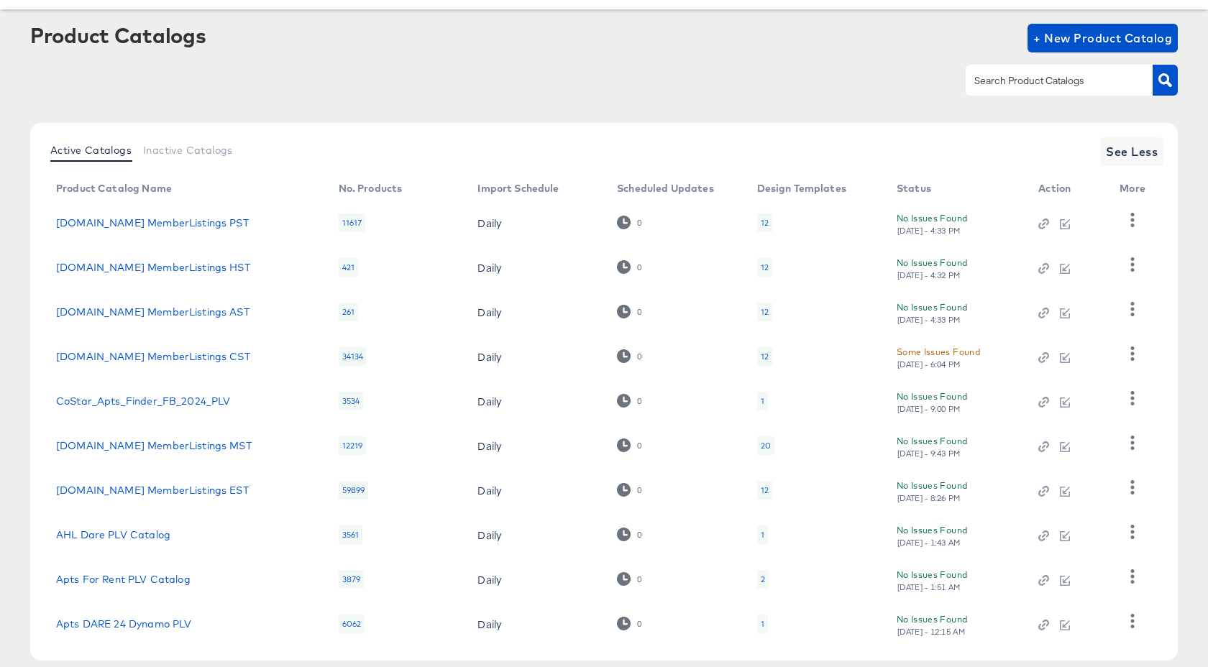
scroll to position [137, 0]
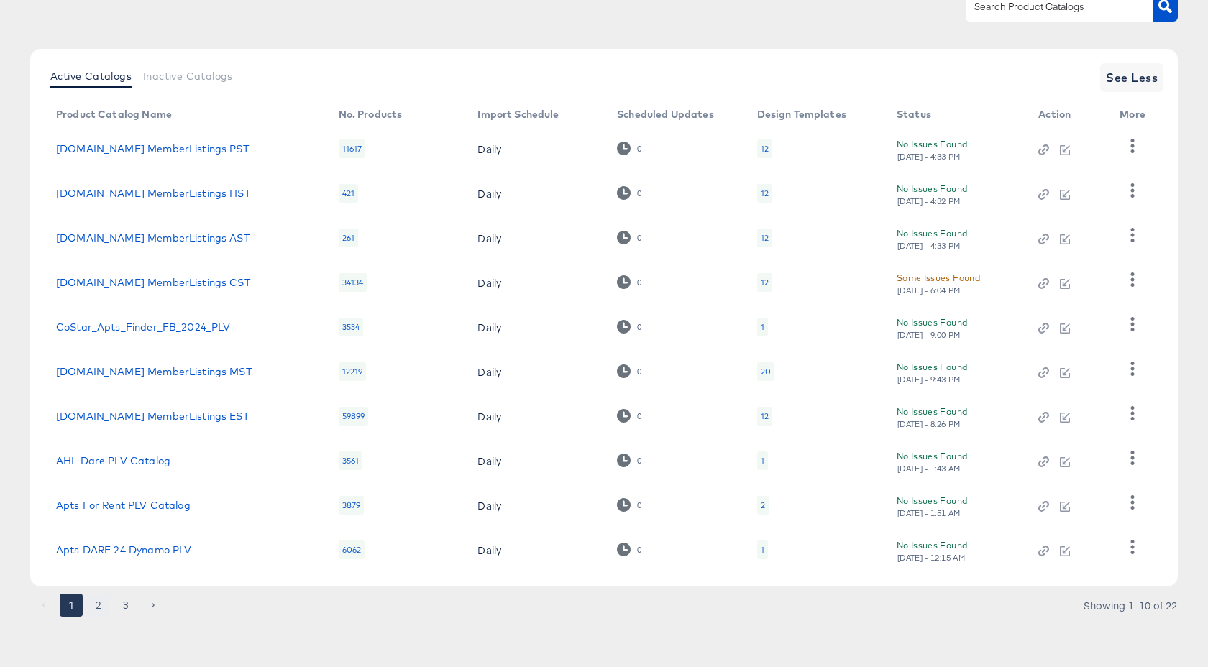
click at [104, 600] on button "2" at bounding box center [98, 605] width 23 height 23
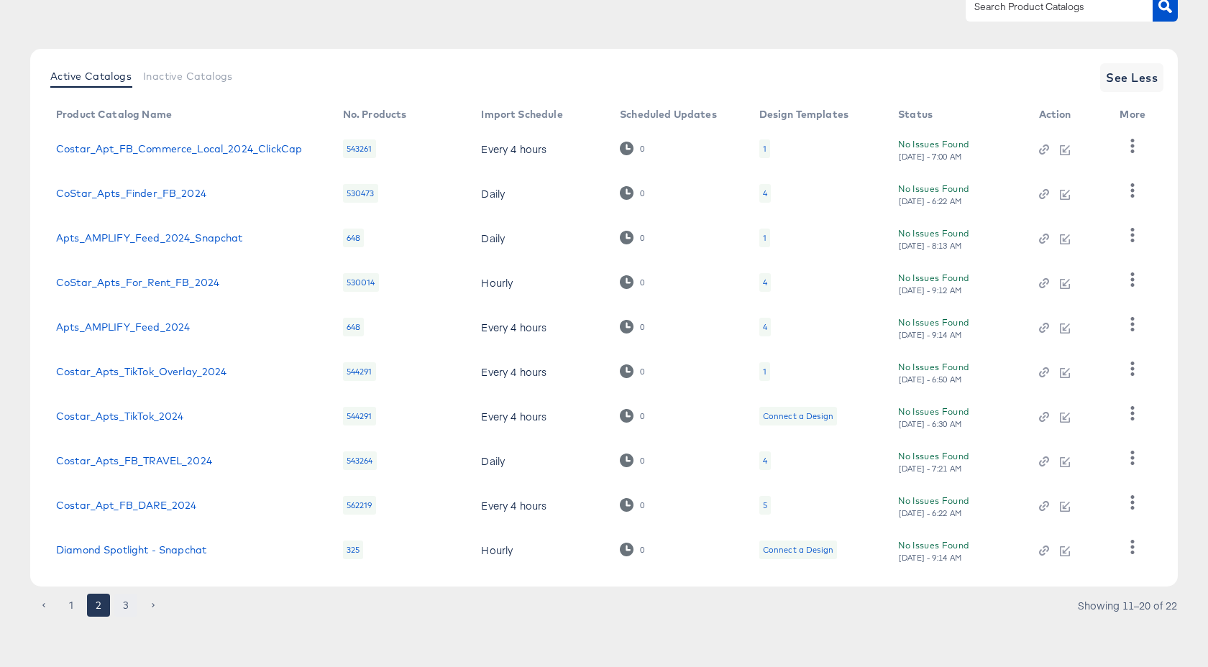
click at [129, 611] on button "3" at bounding box center [125, 605] width 23 height 23
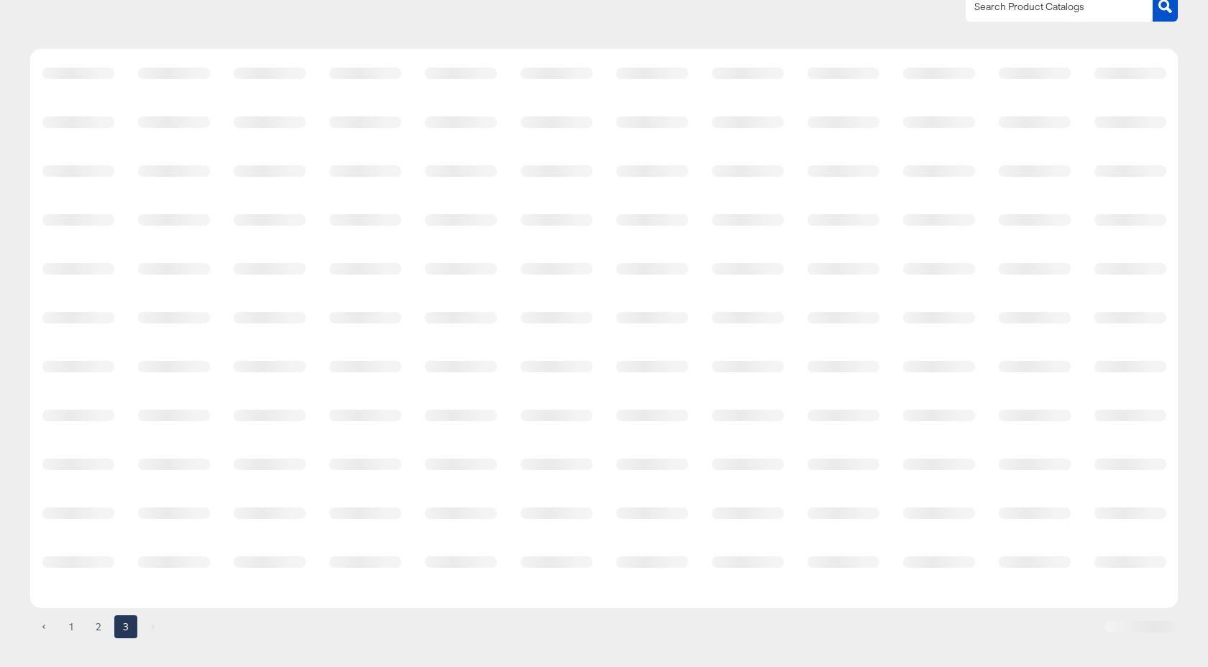
scroll to position [0, 0]
